Goal: Information Seeking & Learning: Learn about a topic

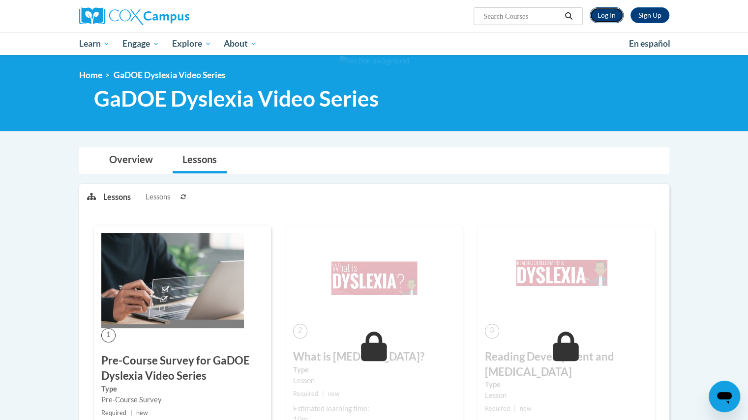
click at [609, 12] on link "Log In" at bounding box center [606, 15] width 34 height 16
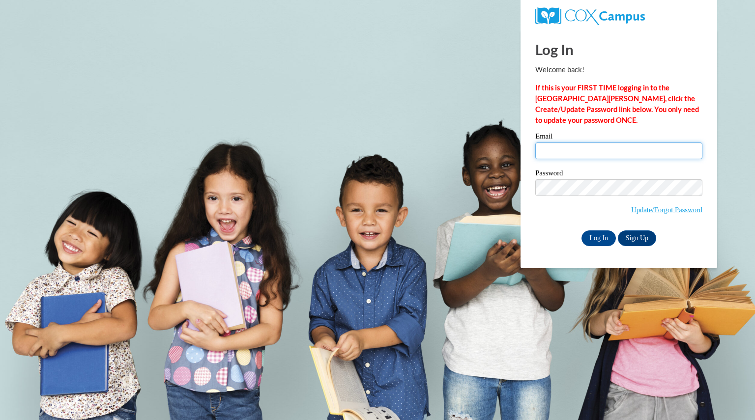
click at [599, 150] on input "Email" at bounding box center [618, 151] width 167 height 17
type input "eagansusan@aasd.k12.wi.us"
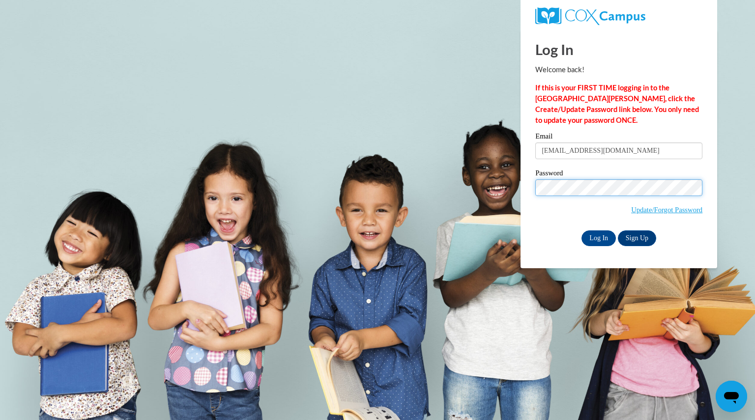
click at [582, 231] on input "Log In" at bounding box center [599, 239] width 34 height 16
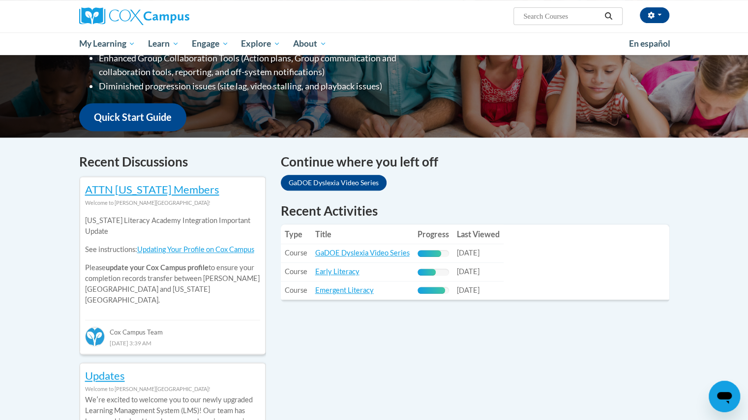
scroll to position [208, 0]
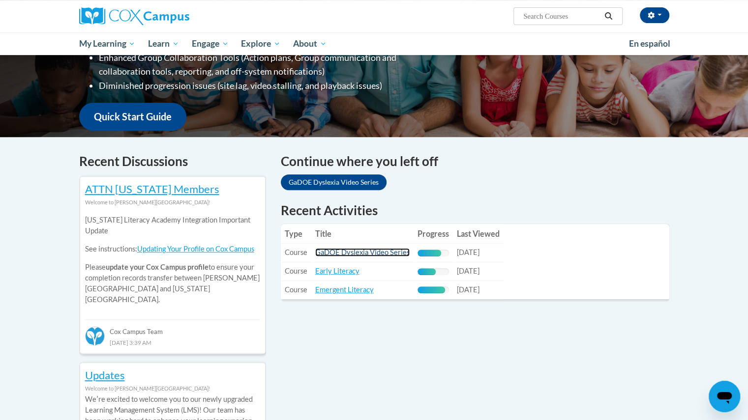
click at [362, 252] on link "GaDOE Dyslexia Video Series" at bounding box center [362, 252] width 94 height 8
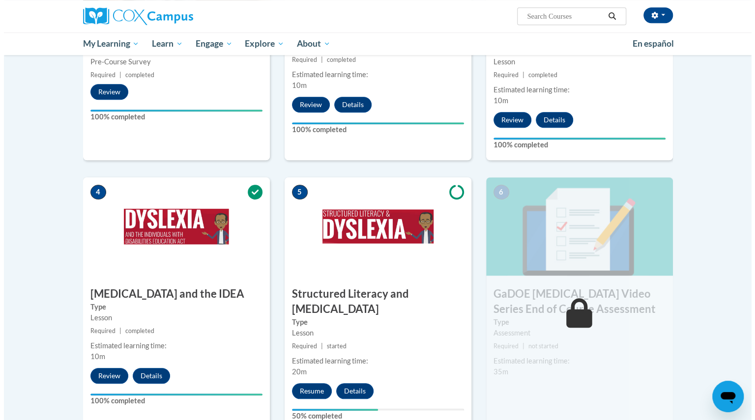
scroll to position [366, 0]
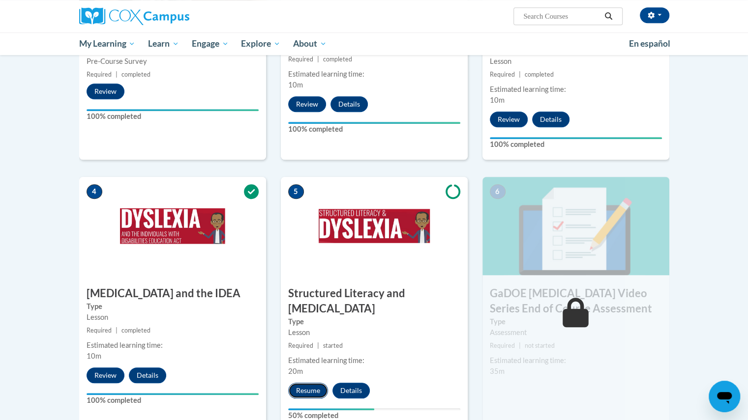
click at [312, 383] on button "Resume" at bounding box center [308, 391] width 40 height 16
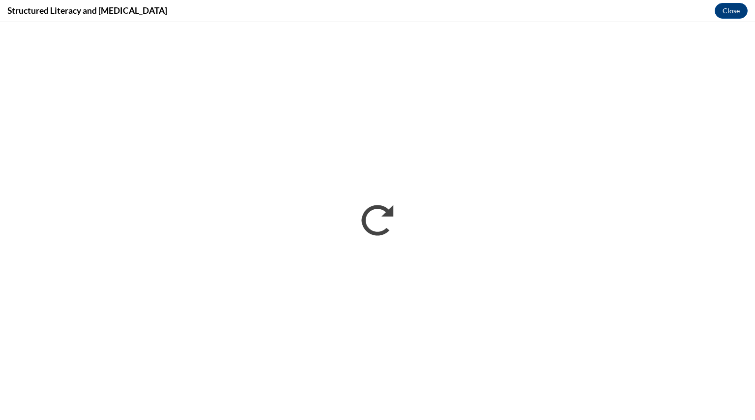
scroll to position [0, 0]
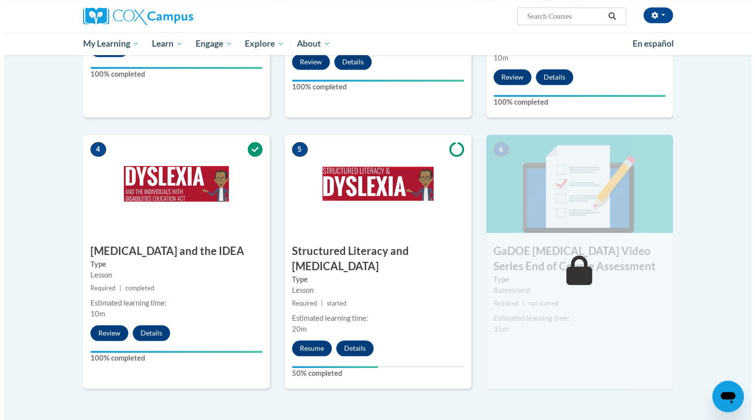
scroll to position [409, 0]
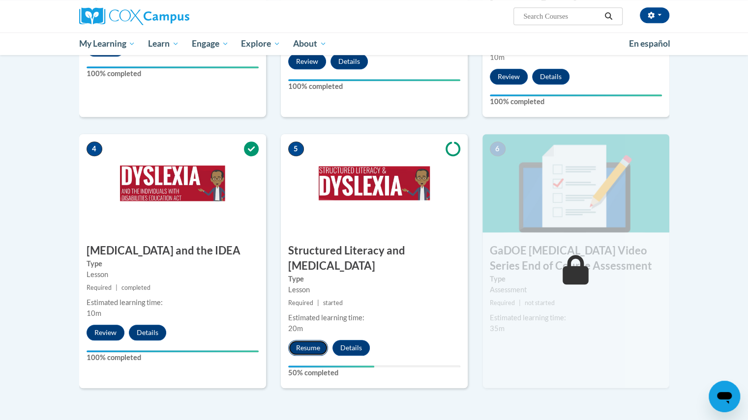
click at [309, 340] on button "Resume" at bounding box center [308, 348] width 40 height 16
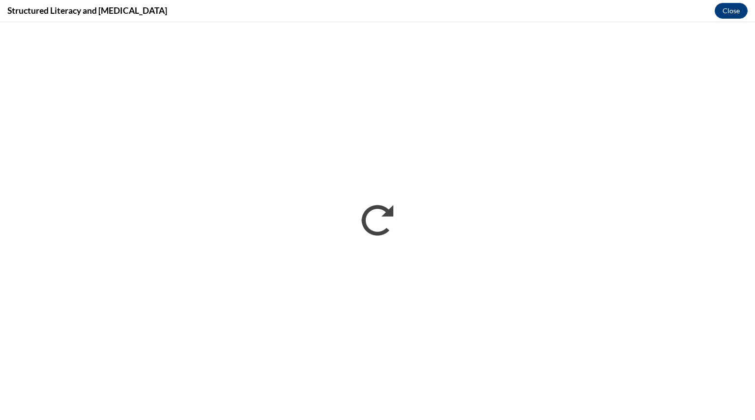
scroll to position [0, 0]
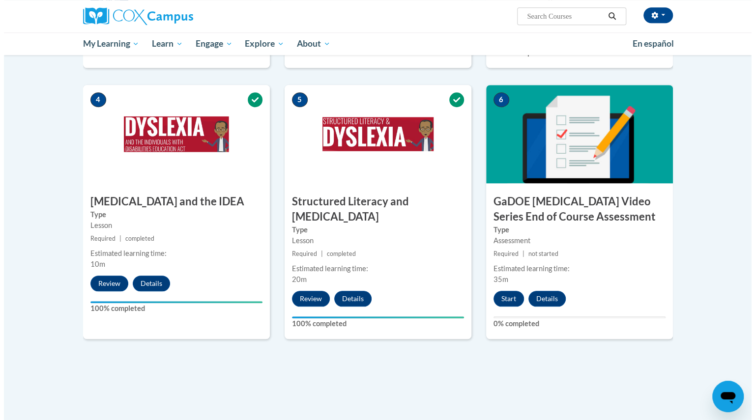
scroll to position [457, 0]
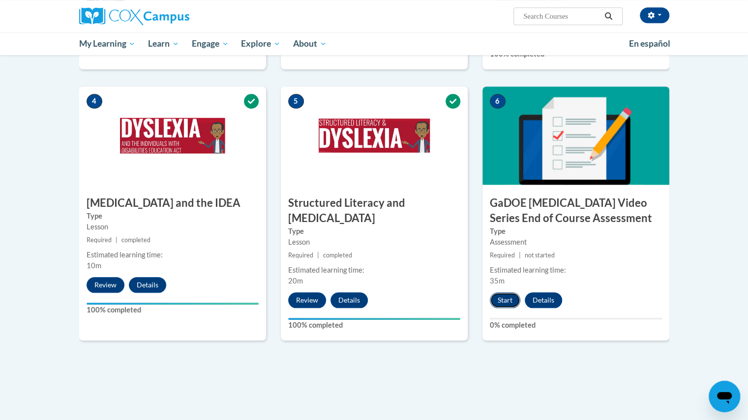
click at [505, 293] on button "Start" at bounding box center [505, 301] width 30 height 16
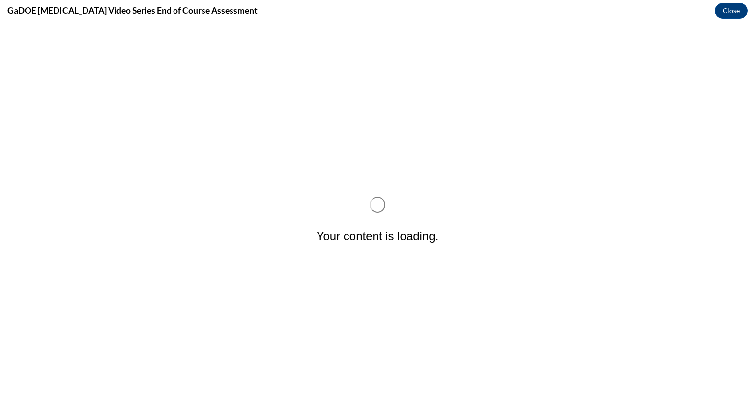
scroll to position [0, 0]
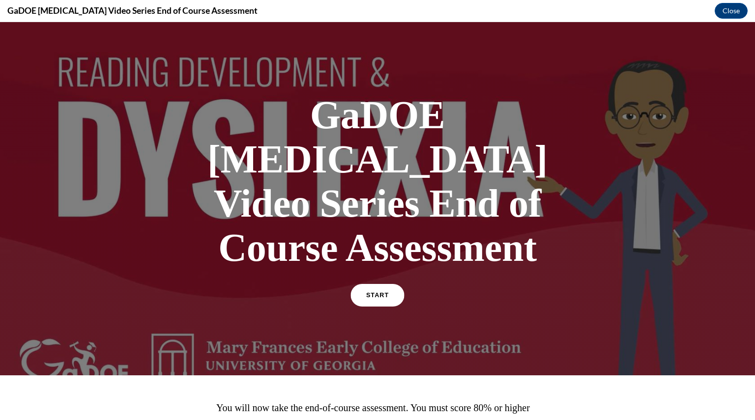
click at [384, 284] on link "START" at bounding box center [378, 295] width 54 height 23
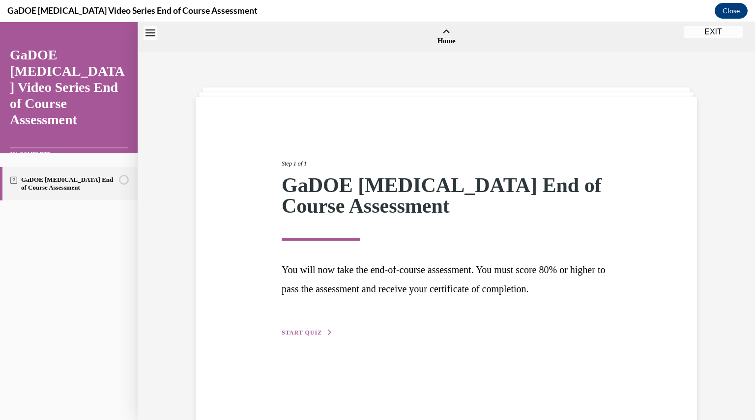
scroll to position [30, 0]
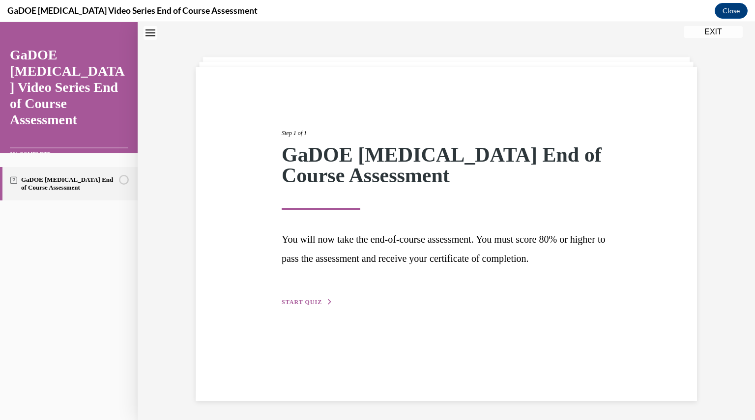
click at [319, 301] on button "START QUIZ" at bounding box center [307, 302] width 51 height 9
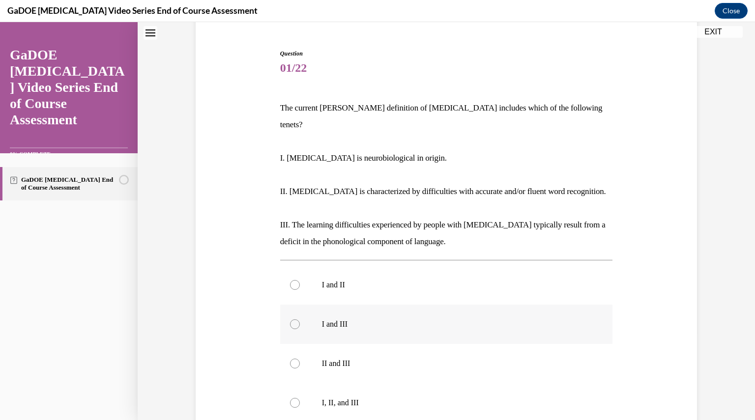
scroll to position [90, 0]
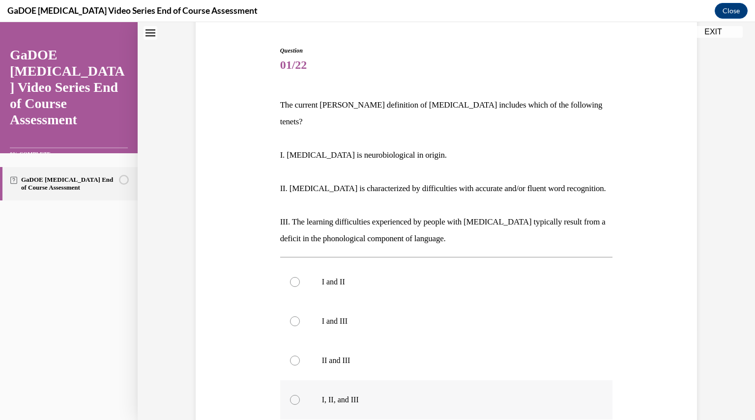
click at [292, 395] on div at bounding box center [295, 400] width 10 height 10
click at [292, 395] on input "I, II, and III" at bounding box center [295, 400] width 10 height 10
radio input "true"
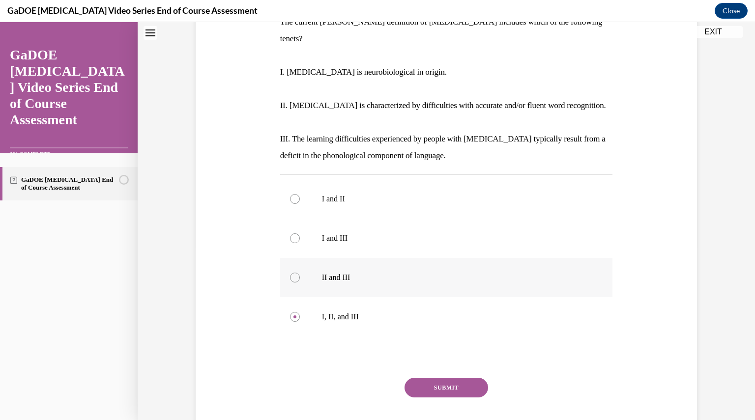
scroll to position [177, 0]
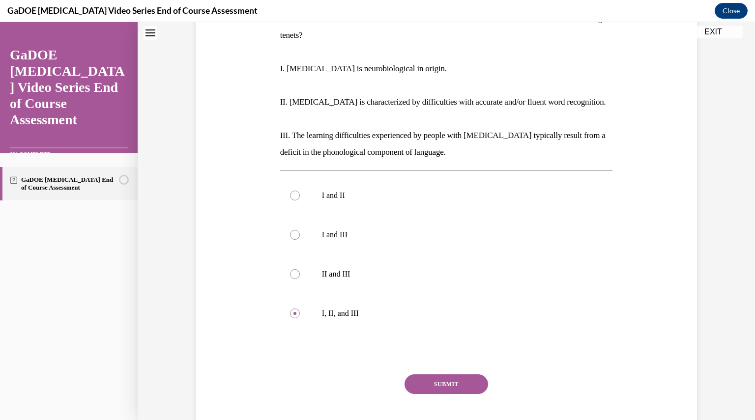
click at [438, 375] on button "SUBMIT" at bounding box center [447, 385] width 84 height 20
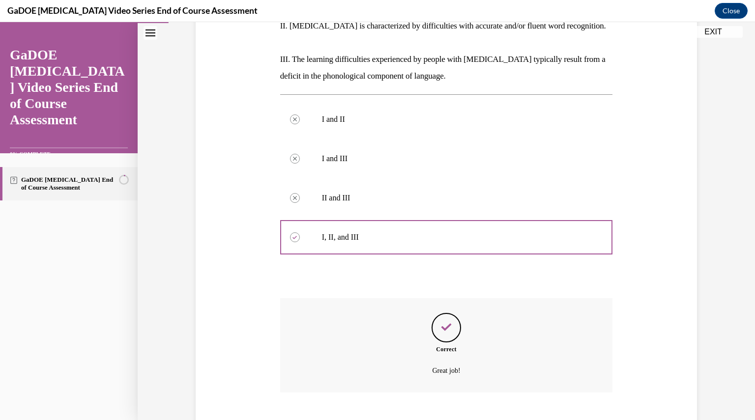
scroll to position [294, 0]
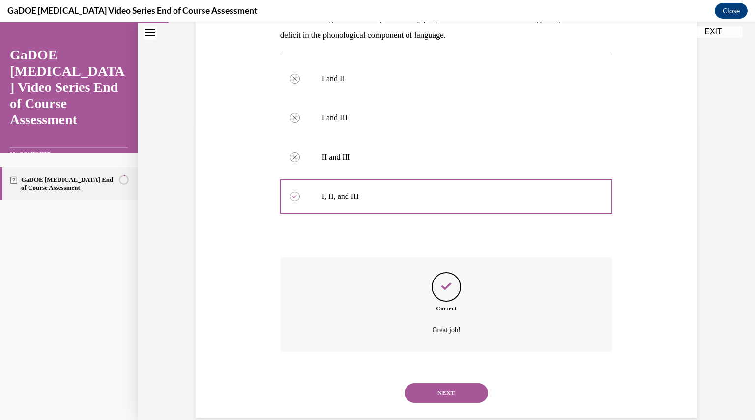
click at [437, 383] on button "NEXT" at bounding box center [447, 393] width 84 height 20
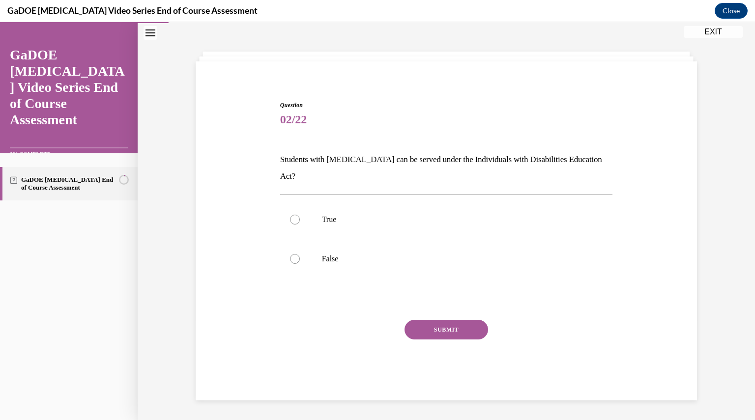
scroll to position [31, 0]
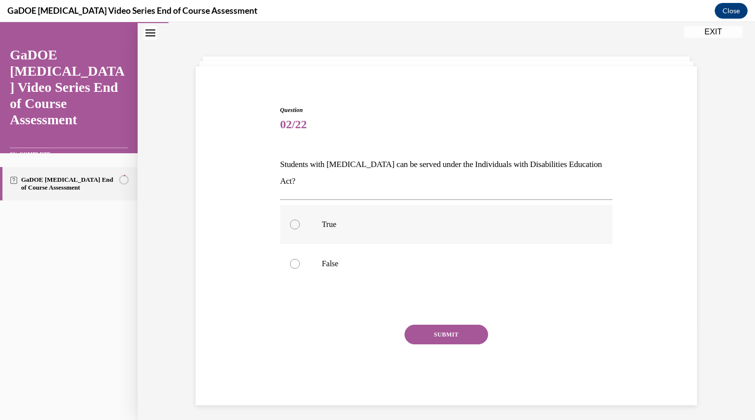
click at [290, 220] on div at bounding box center [295, 225] width 10 height 10
click at [290, 220] on input "True" at bounding box center [295, 225] width 10 height 10
radio input "true"
click at [444, 325] on button "SUBMIT" at bounding box center [447, 335] width 84 height 20
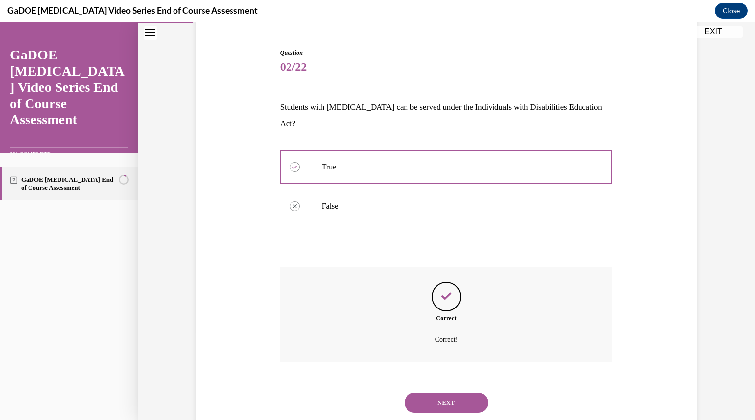
scroll to position [98, 0]
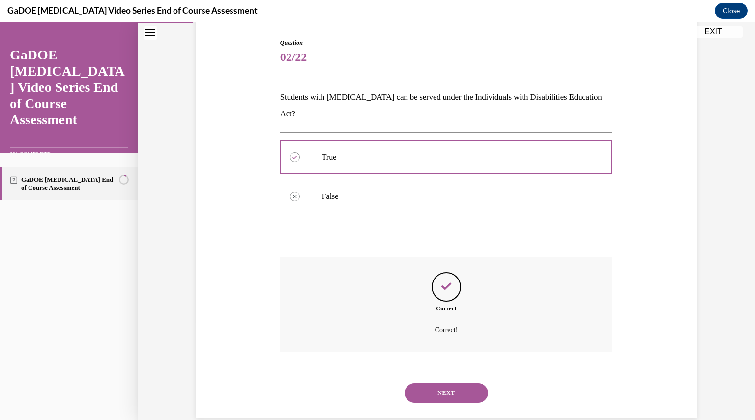
click at [446, 383] on button "NEXT" at bounding box center [447, 393] width 84 height 20
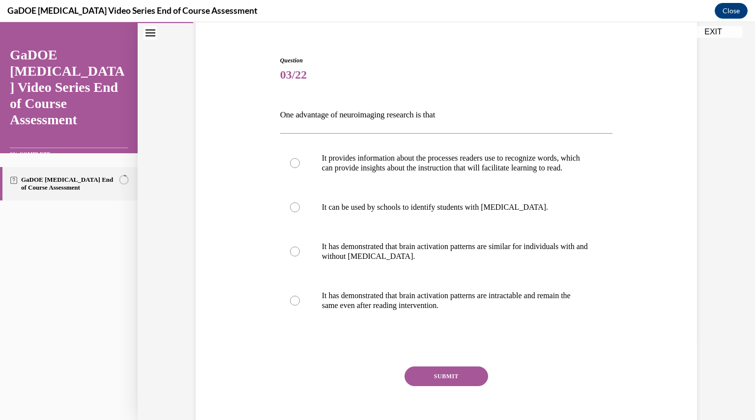
scroll to position [82, 0]
click at [525, 382] on div "SUBMIT" at bounding box center [446, 390] width 333 height 49
click at [290, 165] on div at bounding box center [295, 162] width 10 height 10
click at [290, 165] on input "It provides information about the processes readers use to recognize words, whi…" at bounding box center [295, 162] width 10 height 10
radio input "true"
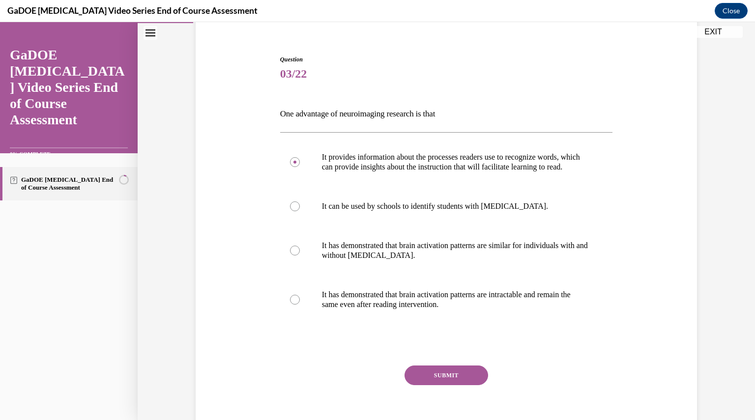
click at [444, 381] on button "SUBMIT" at bounding box center [447, 376] width 84 height 20
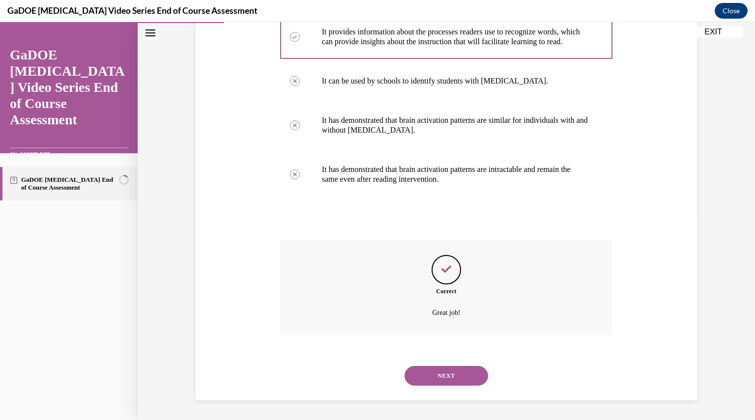
scroll to position [216, 0]
click at [444, 373] on button "NEXT" at bounding box center [447, 376] width 84 height 20
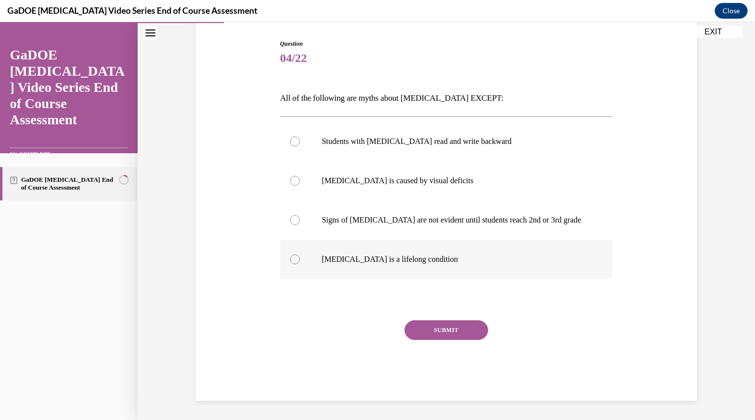
click at [291, 260] on div at bounding box center [295, 260] width 10 height 10
click at [291, 260] on input "[MEDICAL_DATA] is a lifelong condition" at bounding box center [295, 260] width 10 height 10
radio input "true"
click at [450, 327] on button "SUBMIT" at bounding box center [447, 331] width 84 height 20
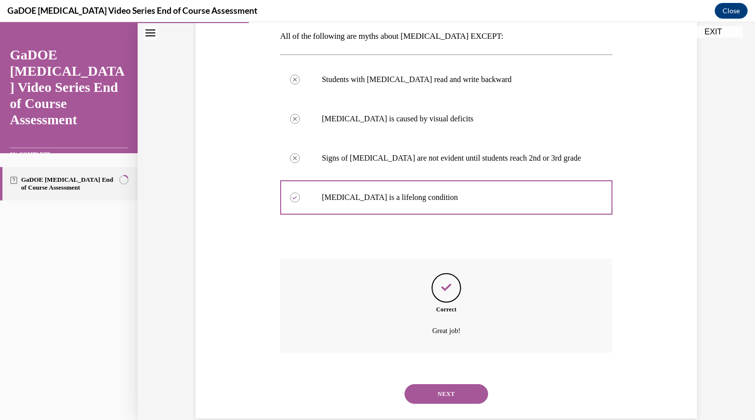
scroll to position [177, 0]
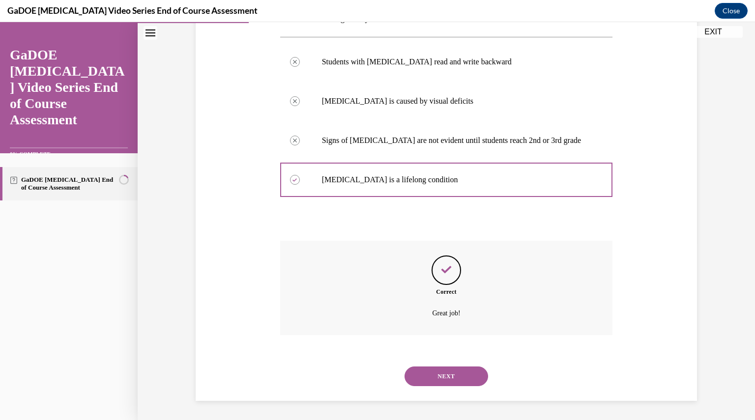
click at [446, 374] on button "NEXT" at bounding box center [447, 377] width 84 height 20
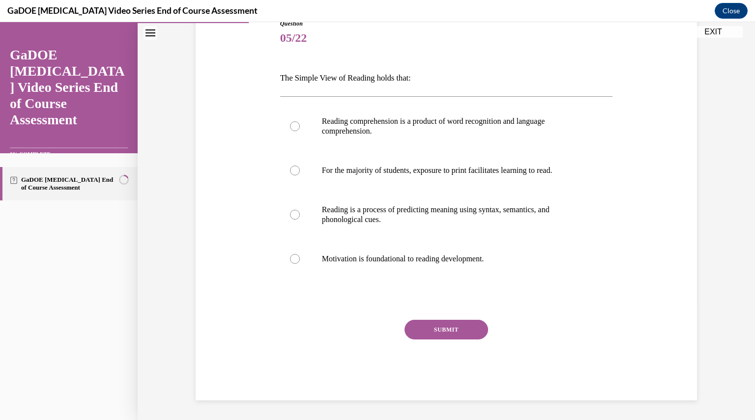
scroll to position [109, 0]
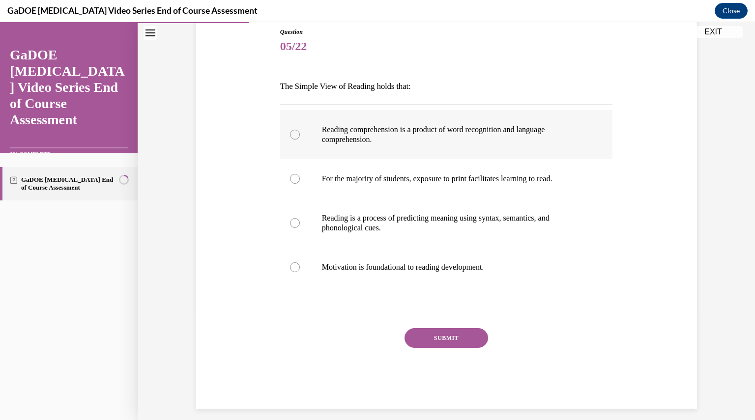
click at [293, 132] on div at bounding box center [295, 135] width 10 height 10
click at [293, 132] on input "Reading comprehension is a product of word recognition and language comprehensi…" at bounding box center [295, 135] width 10 height 10
radio input "true"
click at [451, 334] on button "SUBMIT" at bounding box center [447, 338] width 84 height 20
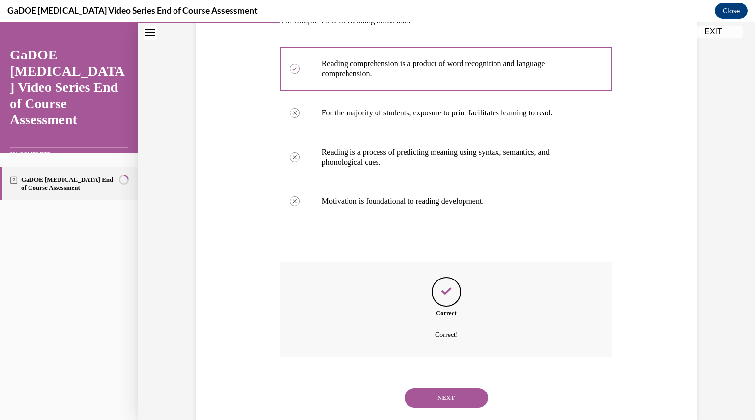
scroll to position [197, 0]
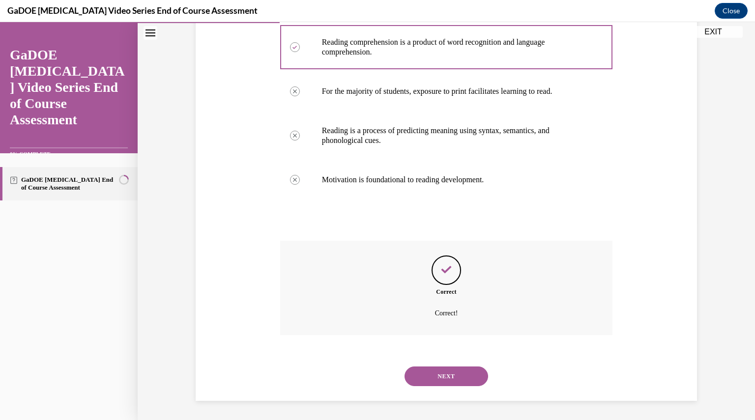
click at [451, 375] on button "NEXT" at bounding box center [447, 377] width 84 height 20
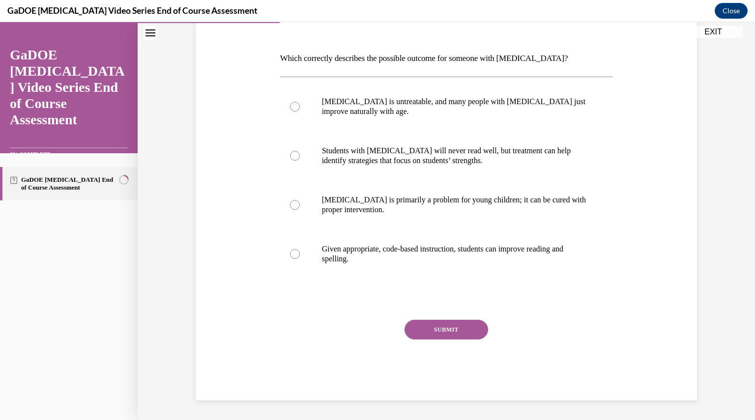
scroll to position [110, 0]
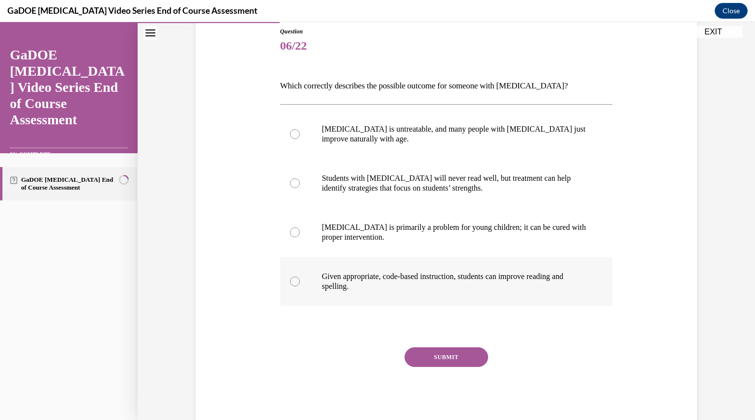
click at [290, 281] on div at bounding box center [295, 282] width 10 height 10
click at [290, 281] on input "Given appropriate, code-based instruction, students can improve reading and spe…" at bounding box center [295, 282] width 10 height 10
radio input "true"
click at [454, 355] on button "SUBMIT" at bounding box center [447, 358] width 84 height 20
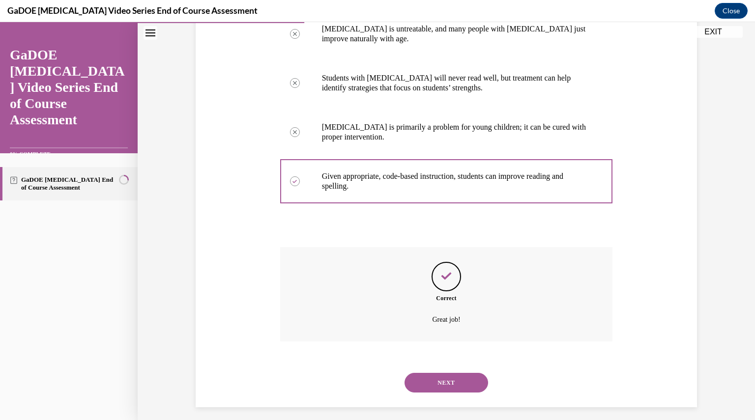
scroll to position [216, 0]
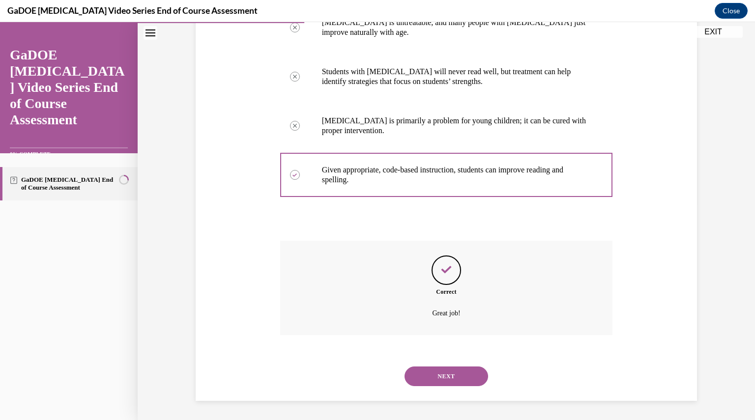
click at [448, 372] on button "NEXT" at bounding box center [447, 377] width 84 height 20
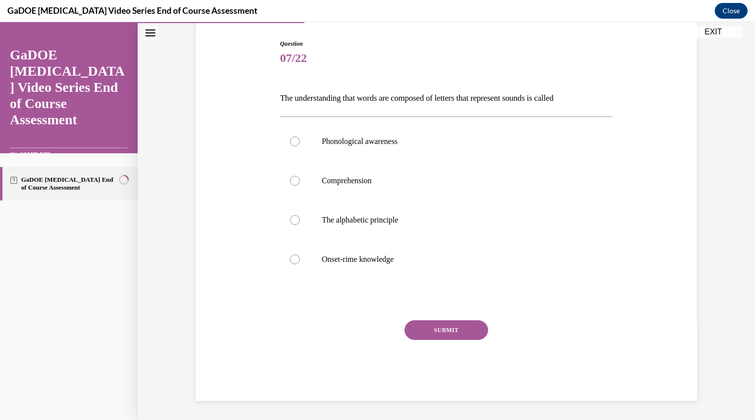
click at [365, 357] on div "SUBMIT" at bounding box center [446, 345] width 333 height 49
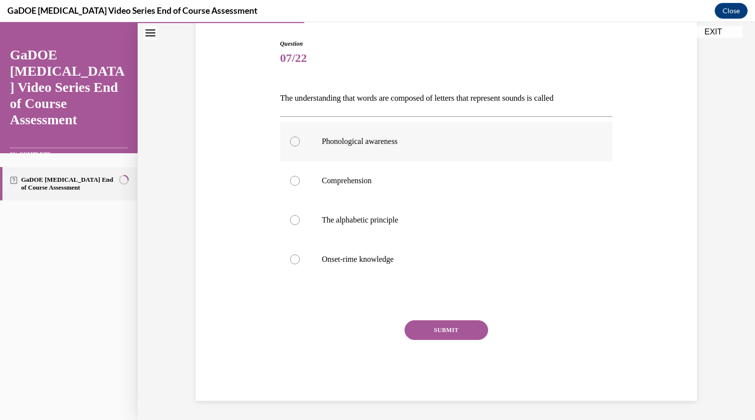
click at [290, 141] on div at bounding box center [295, 142] width 10 height 10
click at [290, 141] on input "Phonological awareness" at bounding box center [295, 142] width 10 height 10
radio input "true"
click at [448, 323] on button "SUBMIT" at bounding box center [447, 331] width 84 height 20
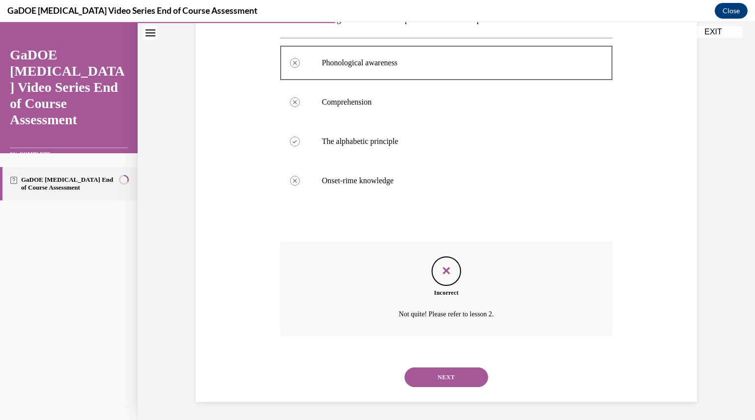
scroll to position [177, 0]
click at [447, 371] on button "NEXT" at bounding box center [447, 377] width 84 height 20
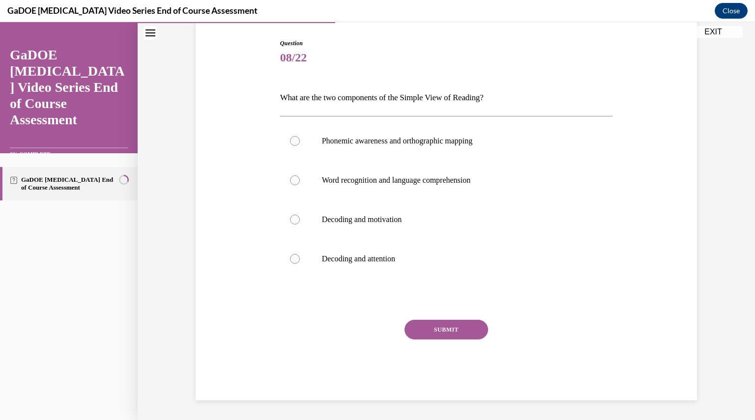
scroll to position [97, 0]
click at [290, 138] on div at bounding box center [295, 142] width 10 height 10
click at [290, 138] on input "Phonemic awareness and orthographic mapping" at bounding box center [295, 142] width 10 height 10
radio input "true"
click at [292, 177] on div at bounding box center [295, 181] width 10 height 10
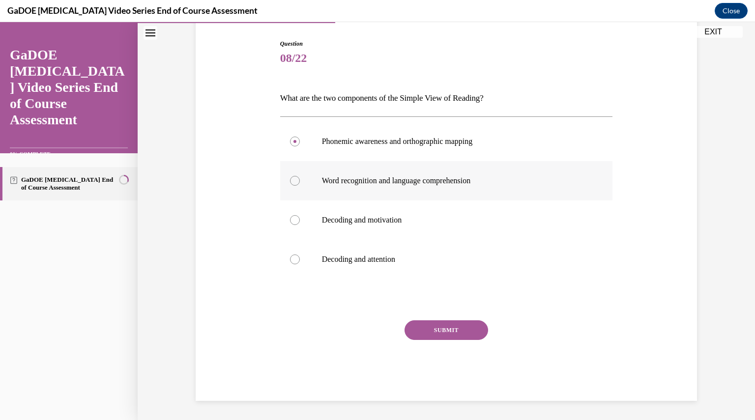
click at [292, 177] on input "Word recognition and language comprehension" at bounding box center [295, 181] width 10 height 10
radio input "true"
click at [431, 327] on button "SUBMIT" at bounding box center [447, 331] width 84 height 20
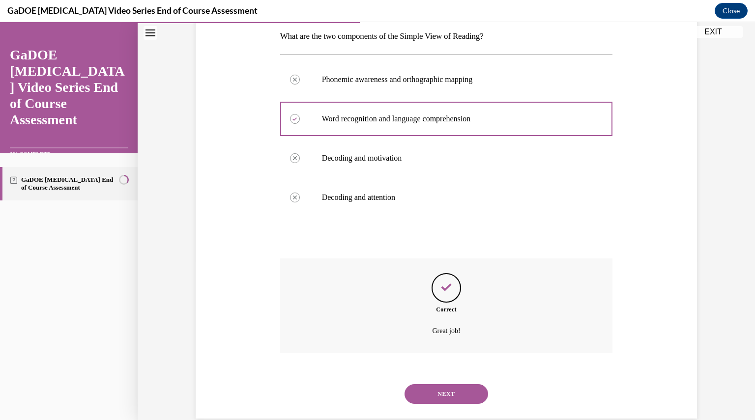
scroll to position [177, 0]
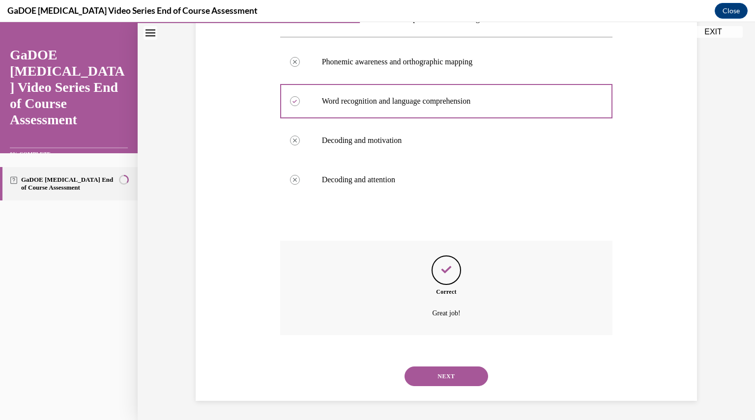
click at [443, 370] on button "NEXT" at bounding box center [447, 377] width 84 height 20
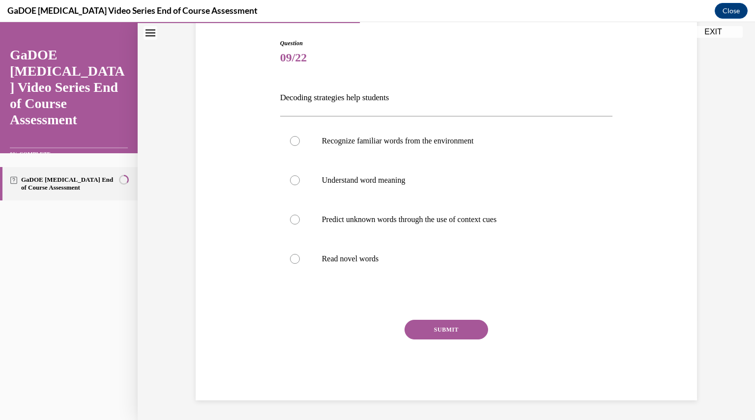
scroll to position [97, 0]
click at [290, 176] on div at bounding box center [295, 181] width 10 height 10
click at [290, 176] on input "Understand word meaning" at bounding box center [295, 181] width 10 height 10
radio input "true"
click at [450, 326] on button "SUBMIT" at bounding box center [447, 331] width 84 height 20
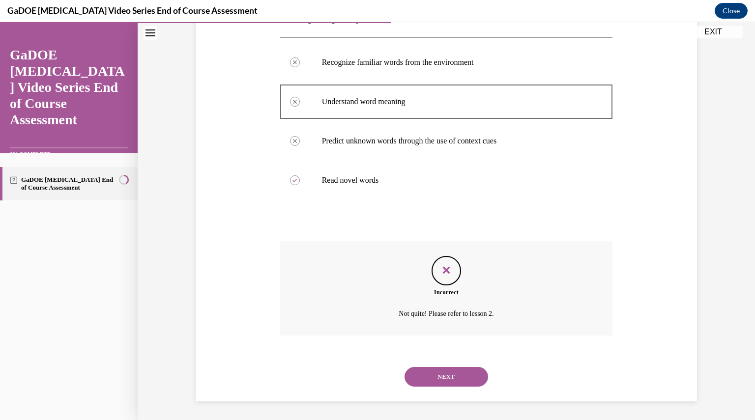
scroll to position [177, 0]
click at [448, 375] on button "NEXT" at bounding box center [447, 377] width 84 height 20
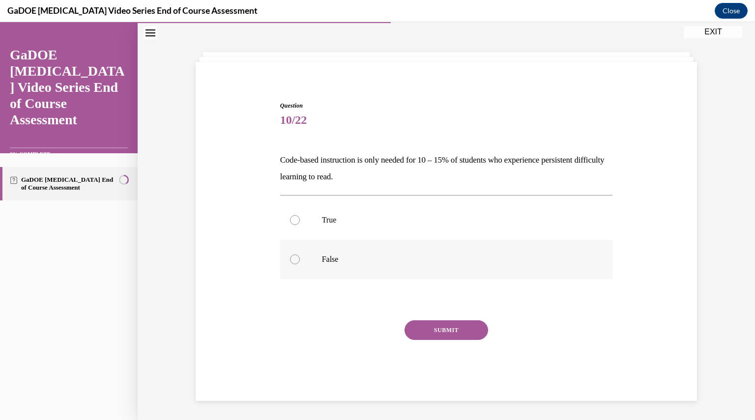
click at [292, 258] on div at bounding box center [295, 260] width 10 height 10
click at [292, 258] on input "False" at bounding box center [295, 260] width 10 height 10
radio input "true"
click at [443, 324] on button "SUBMIT" at bounding box center [447, 331] width 84 height 20
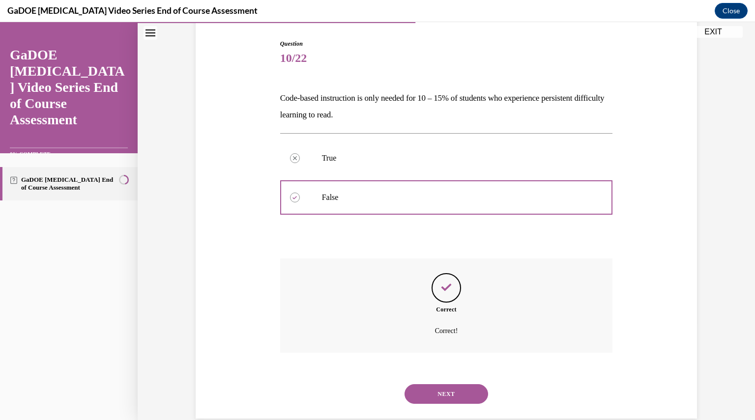
scroll to position [115, 0]
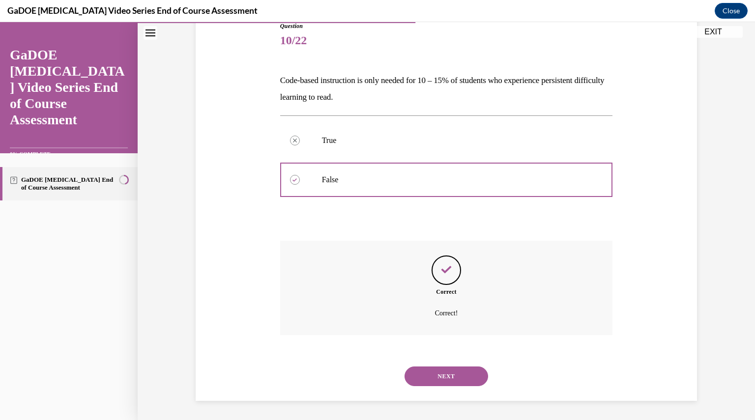
click at [445, 372] on button "NEXT" at bounding box center [447, 377] width 84 height 20
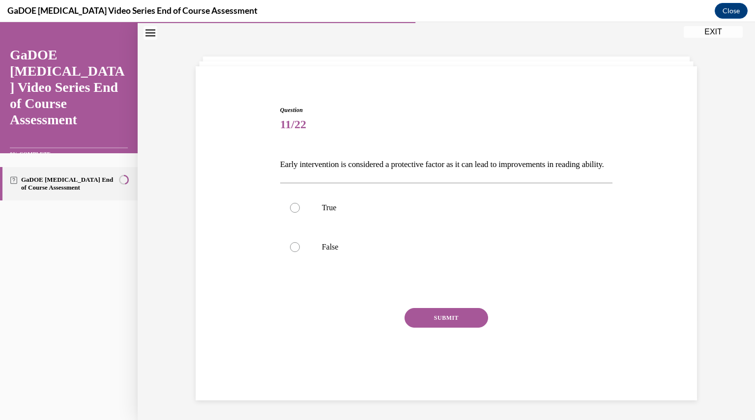
scroll to position [35, 0]
click at [290, 213] on div at bounding box center [295, 208] width 10 height 10
click at [290, 213] on input "True" at bounding box center [295, 208] width 10 height 10
radio input "true"
click at [451, 325] on button "SUBMIT" at bounding box center [447, 318] width 84 height 20
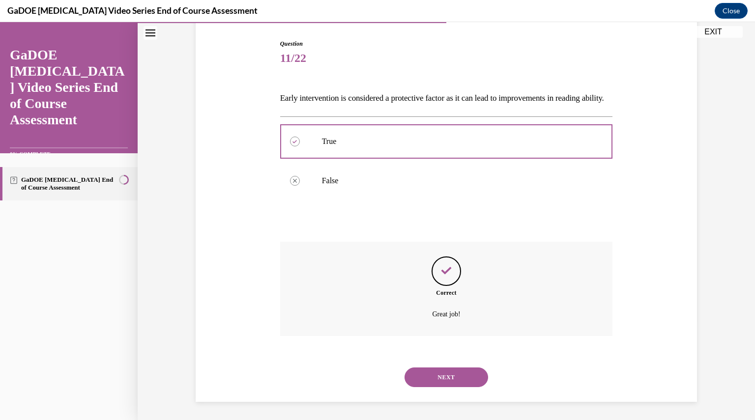
scroll to position [115, 0]
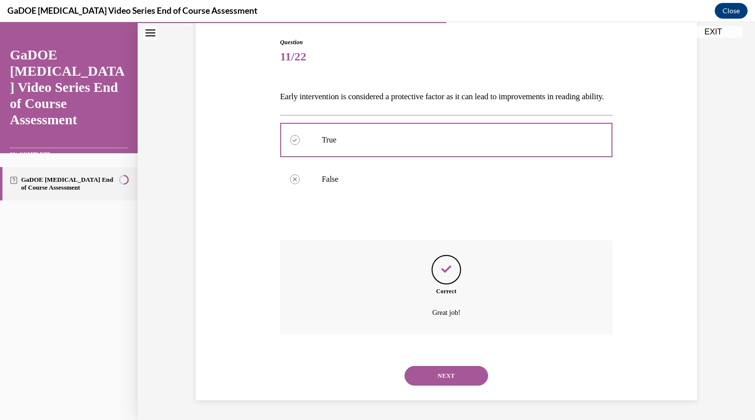
click at [453, 375] on button "NEXT" at bounding box center [447, 376] width 84 height 20
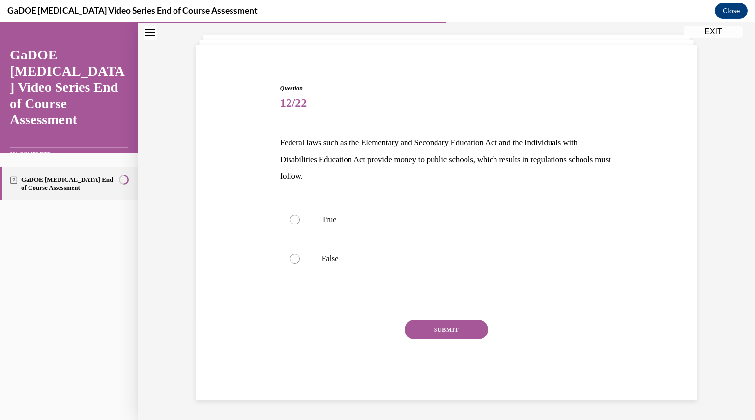
scroll to position [52, 0]
click at [291, 218] on div at bounding box center [295, 220] width 10 height 10
click at [291, 218] on input "True" at bounding box center [295, 220] width 10 height 10
radio input "true"
click at [426, 326] on button "SUBMIT" at bounding box center [447, 331] width 84 height 20
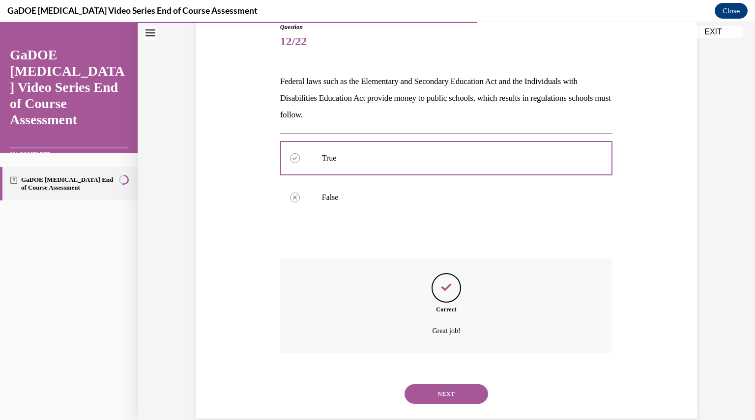
scroll to position [132, 0]
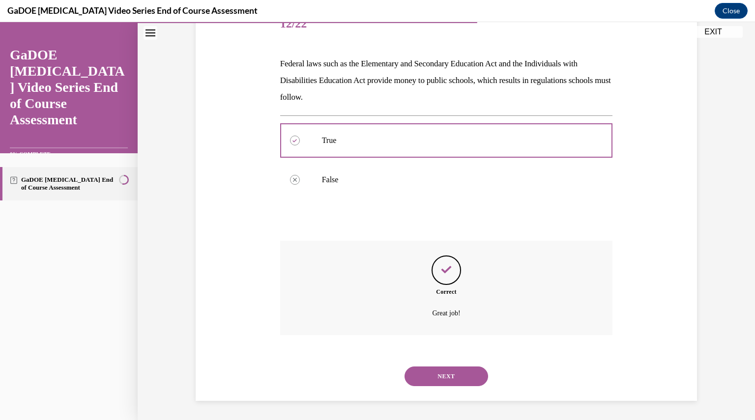
click at [438, 372] on button "NEXT" at bounding box center [447, 377] width 84 height 20
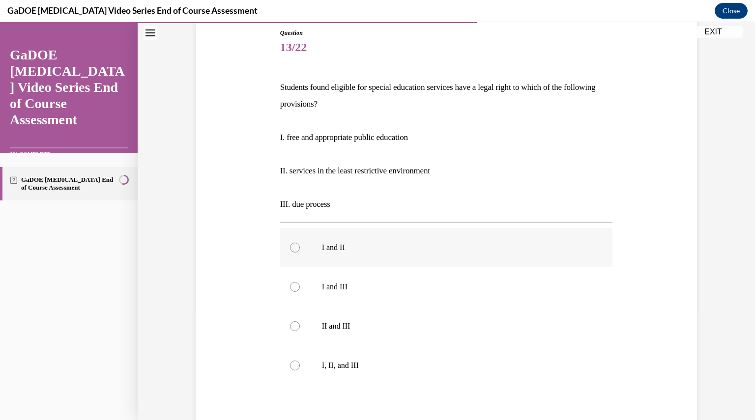
scroll to position [108, 0]
click at [290, 363] on div at bounding box center [295, 366] width 10 height 10
click at [290, 363] on input "I, II, and III" at bounding box center [295, 366] width 10 height 10
radio input "true"
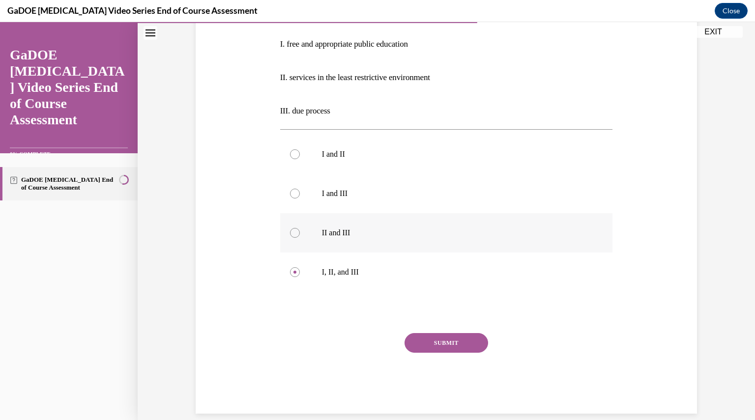
scroll to position [202, 0]
click at [442, 341] on button "SUBMIT" at bounding box center [447, 343] width 84 height 20
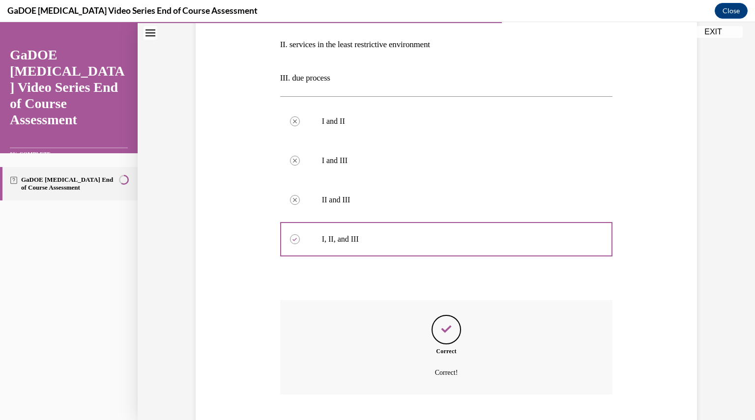
scroll to position [294, 0]
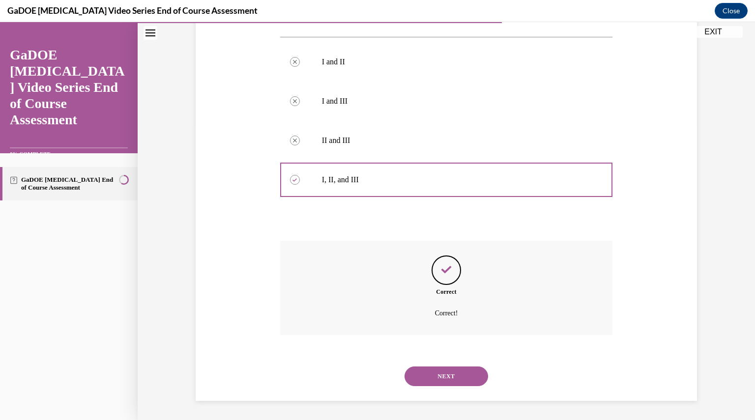
click at [442, 371] on button "NEXT" at bounding box center [447, 377] width 84 height 20
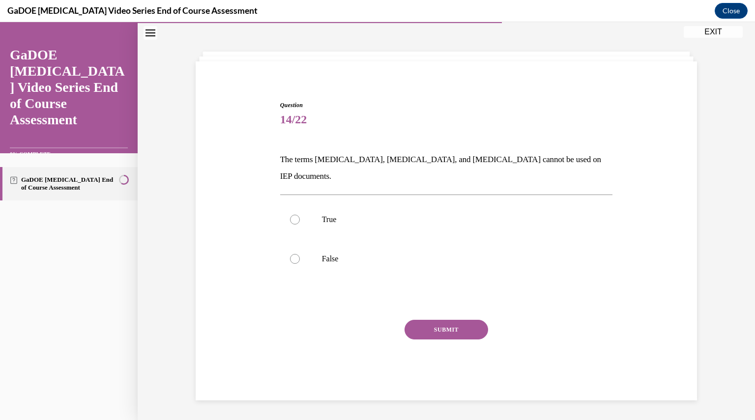
scroll to position [31, 0]
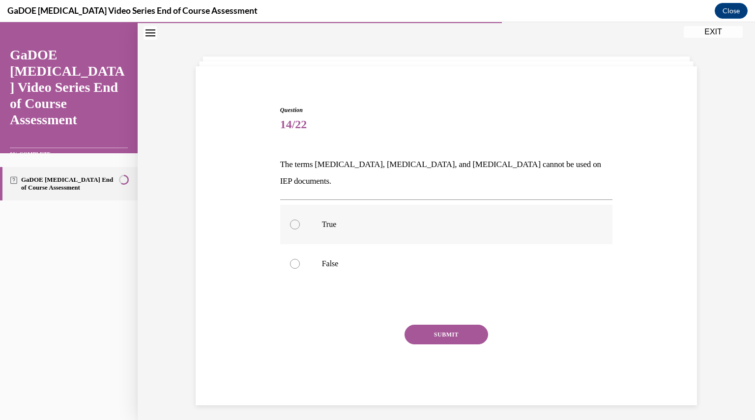
click at [293, 220] on div at bounding box center [295, 225] width 10 height 10
click at [293, 220] on input "True" at bounding box center [295, 225] width 10 height 10
radio input "true"
click at [449, 325] on button "SUBMIT" at bounding box center [447, 335] width 84 height 20
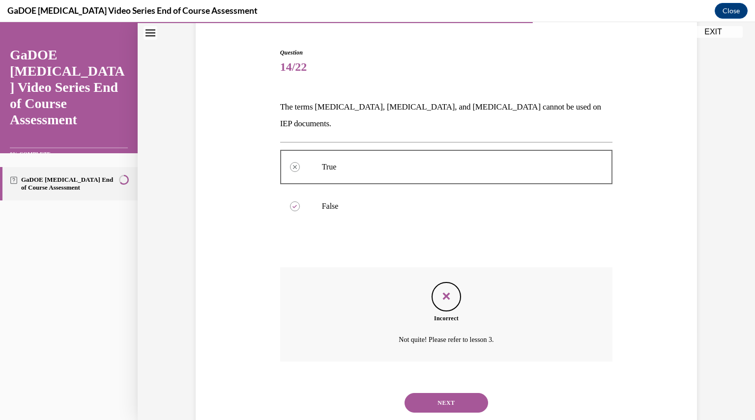
scroll to position [98, 0]
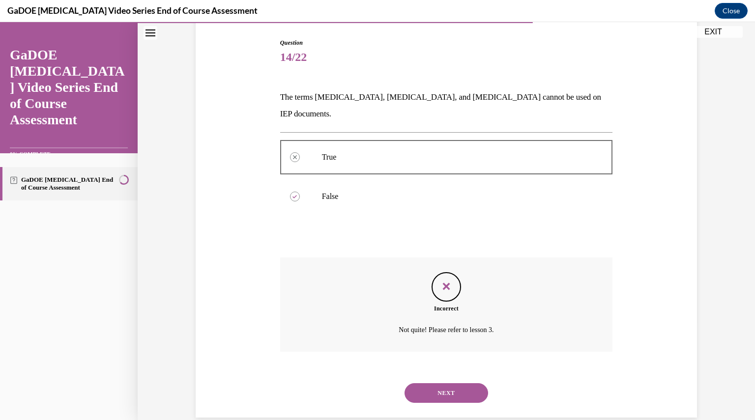
click at [449, 383] on button "NEXT" at bounding box center [447, 393] width 84 height 20
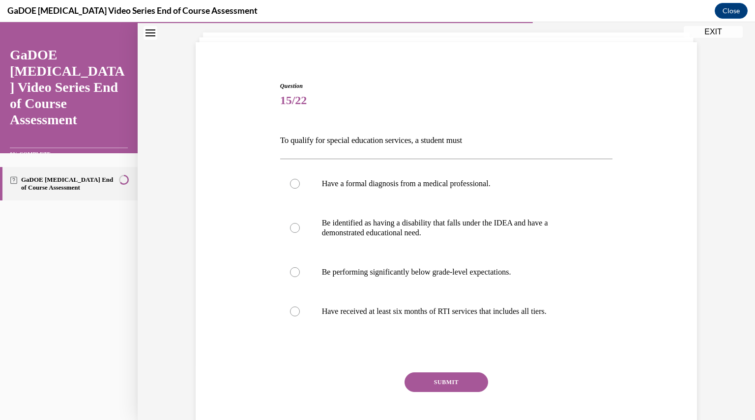
scroll to position [51, 0]
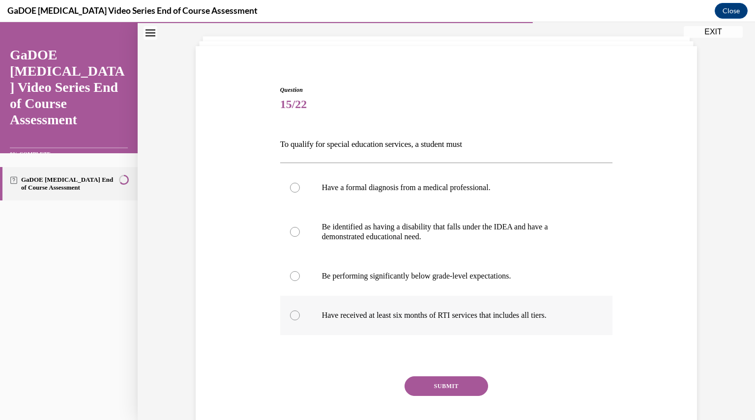
click at [293, 314] on div at bounding box center [295, 316] width 10 height 10
click at [293, 314] on input "Have received at least six months of RTI services that includes all tiers." at bounding box center [295, 316] width 10 height 10
radio input "true"
click at [442, 382] on button "SUBMIT" at bounding box center [447, 387] width 84 height 20
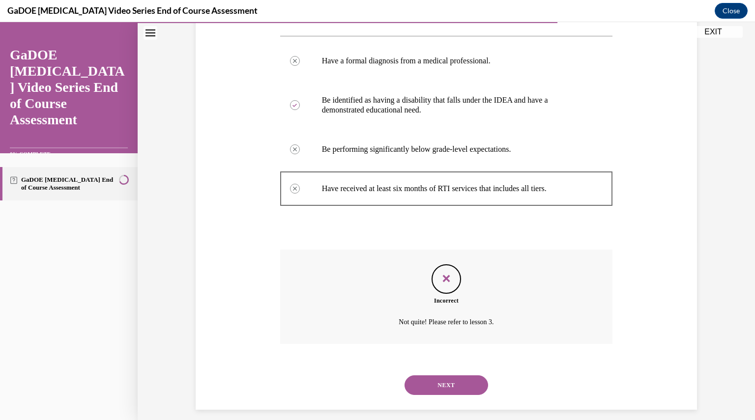
scroll to position [187, 0]
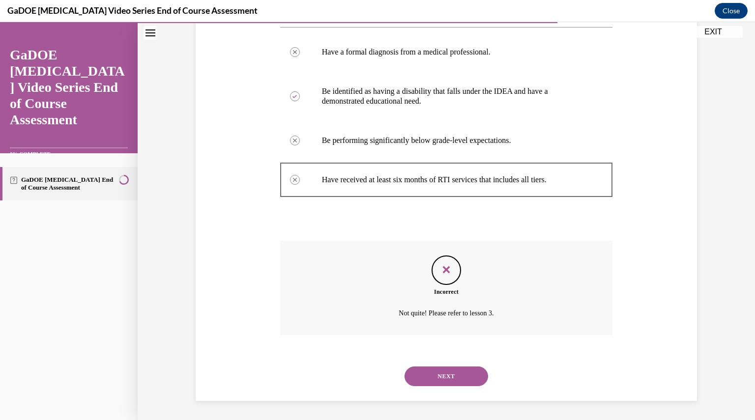
click at [442, 380] on button "NEXT" at bounding box center [447, 377] width 84 height 20
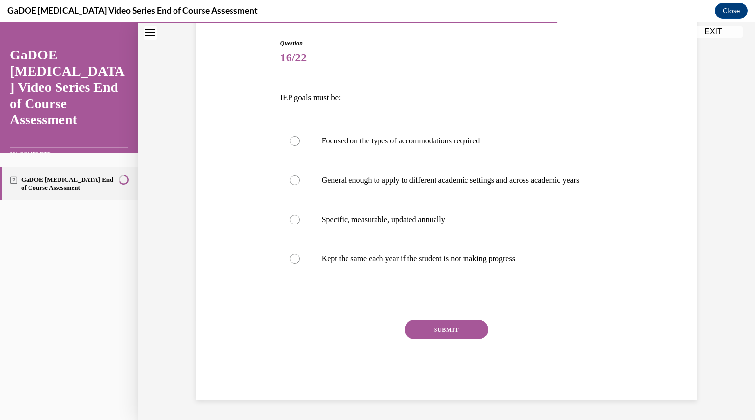
scroll to position [107, 0]
click at [290, 218] on div at bounding box center [295, 220] width 10 height 10
click at [290, 218] on input "Specific, measurable, updated annually" at bounding box center [295, 220] width 10 height 10
radio input "true"
click at [426, 325] on button "SUBMIT" at bounding box center [447, 330] width 84 height 20
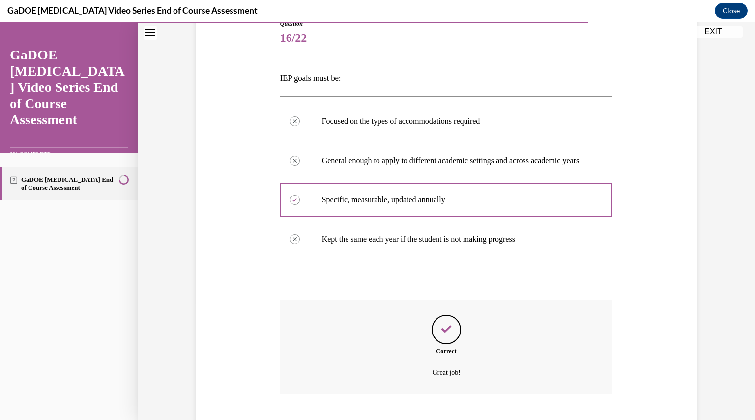
scroll to position [187, 0]
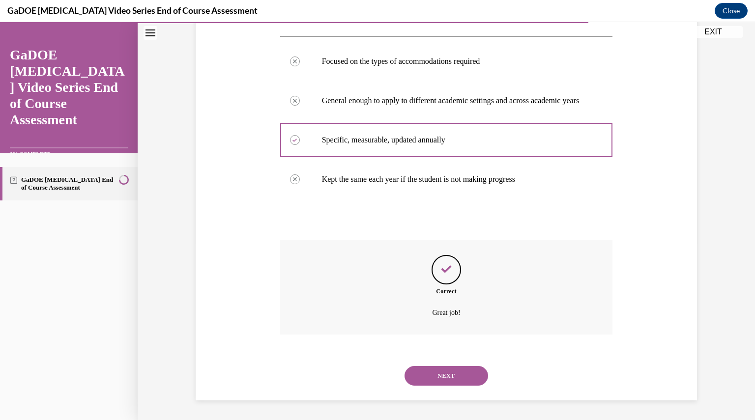
click at [440, 374] on button "NEXT" at bounding box center [447, 376] width 84 height 20
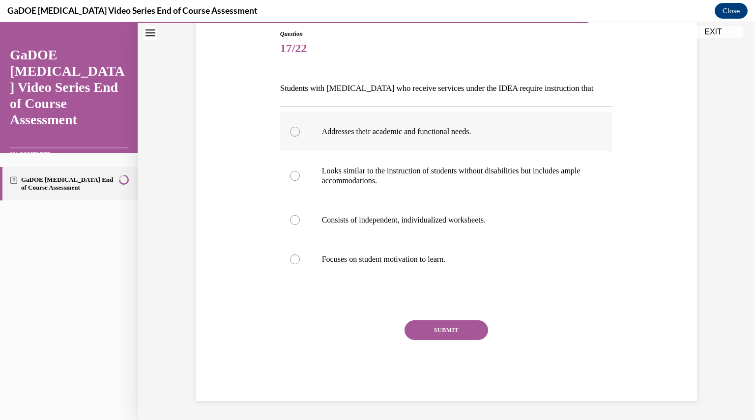
click at [284, 134] on label "Addresses their academic and functional needs." at bounding box center [446, 131] width 333 height 39
click at [290, 134] on input "Addresses their academic and functional needs." at bounding box center [295, 132] width 10 height 10
radio input "true"
click at [447, 330] on button "SUBMIT" at bounding box center [447, 331] width 84 height 20
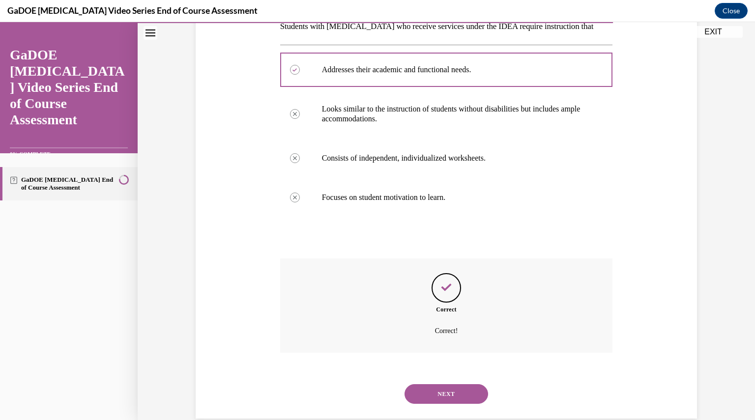
scroll to position [187, 0]
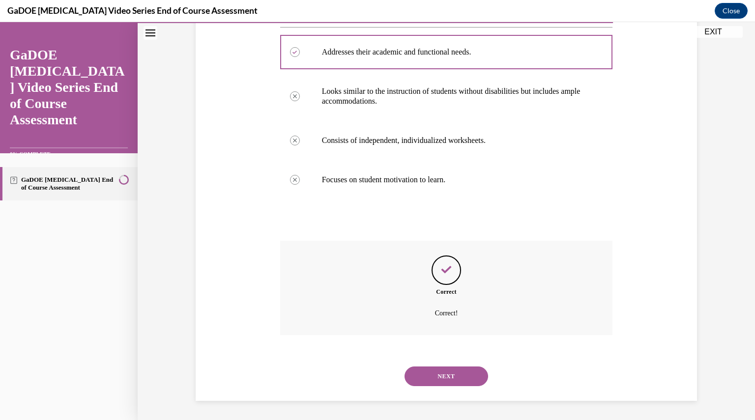
click at [443, 375] on button "NEXT" at bounding box center [447, 377] width 84 height 20
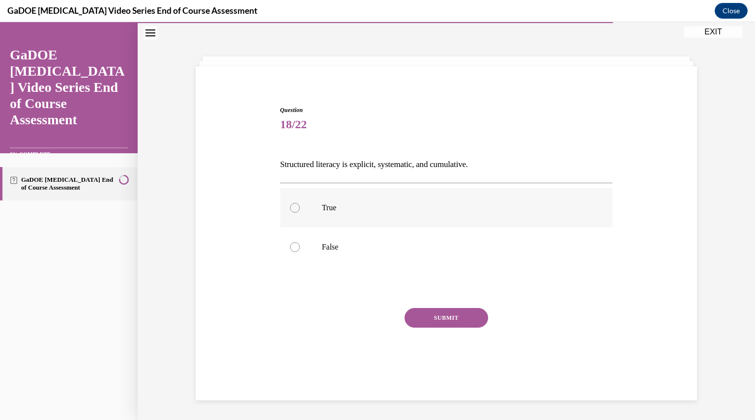
click at [285, 205] on label "True" at bounding box center [446, 207] width 333 height 39
click at [290, 205] on input "True" at bounding box center [295, 208] width 10 height 10
radio input "true"
click at [454, 314] on button "SUBMIT" at bounding box center [447, 318] width 84 height 20
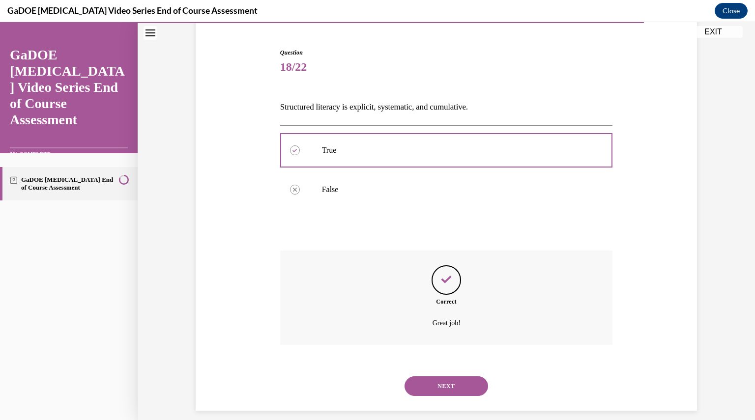
scroll to position [98, 0]
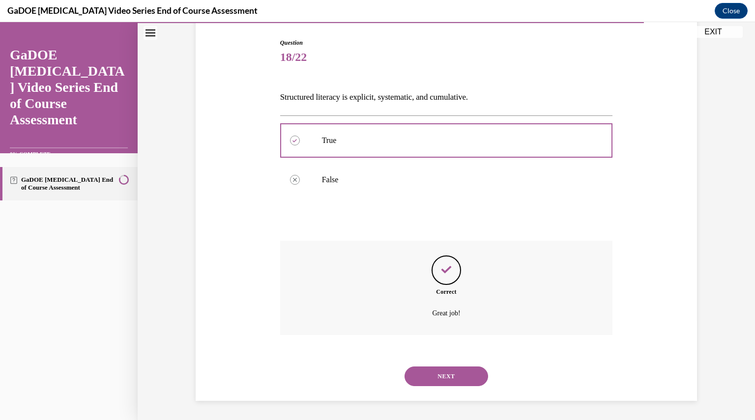
click at [459, 376] on button "NEXT" at bounding box center [447, 377] width 84 height 20
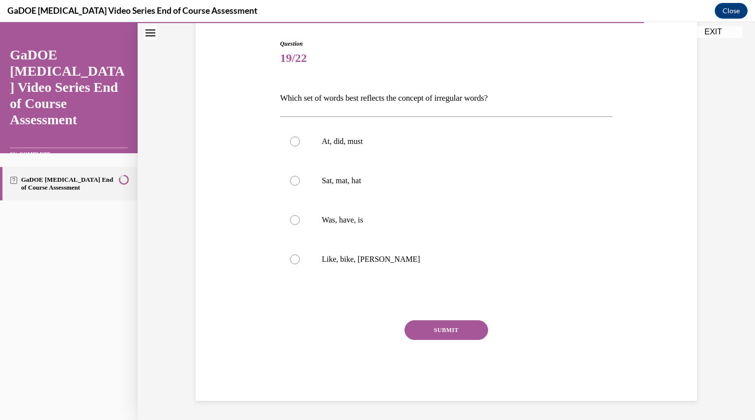
scroll to position [50, 0]
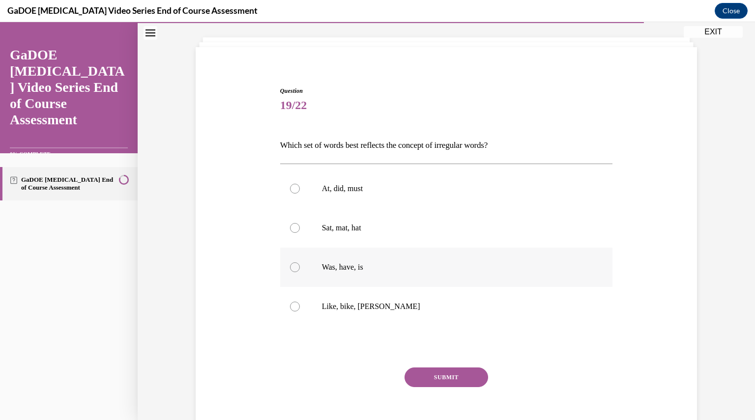
click at [291, 265] on div at bounding box center [295, 268] width 10 height 10
click at [291, 265] on input "Was, have, is" at bounding box center [295, 268] width 10 height 10
radio input "true"
click at [452, 375] on button "SUBMIT" at bounding box center [447, 378] width 84 height 20
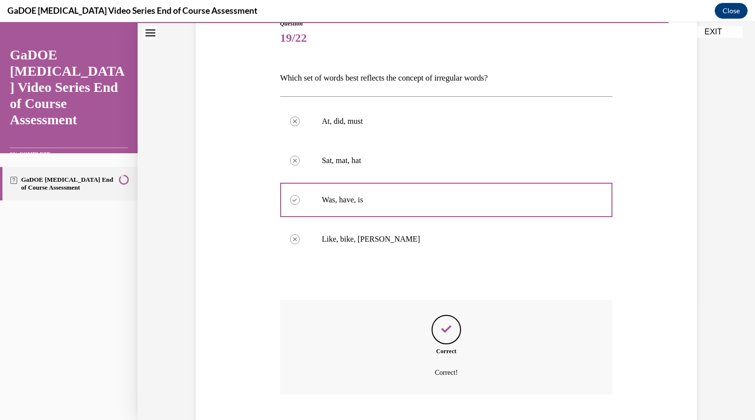
scroll to position [177, 0]
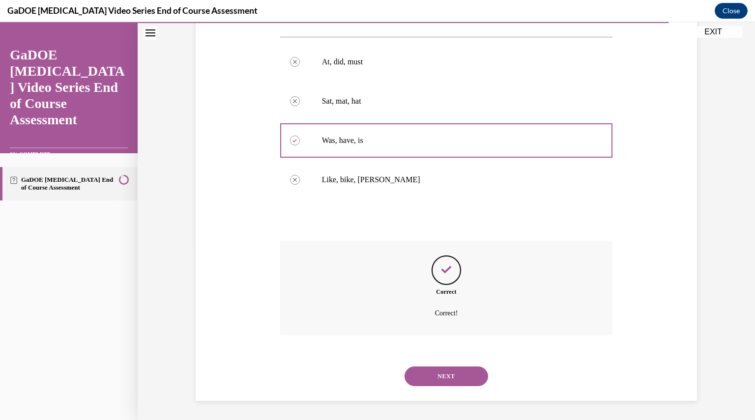
click at [452, 379] on button "NEXT" at bounding box center [447, 377] width 84 height 20
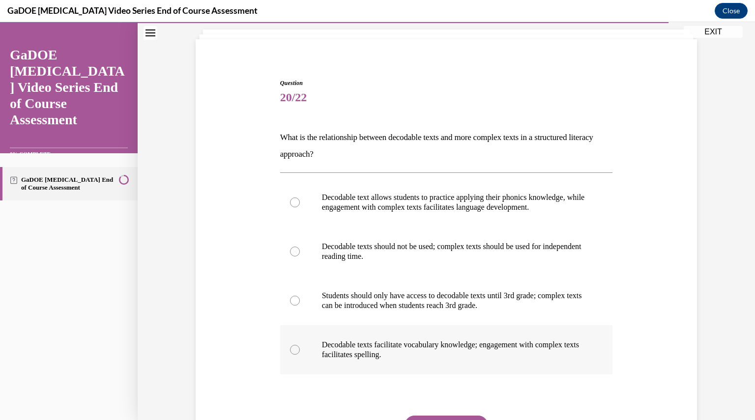
scroll to position [55, 0]
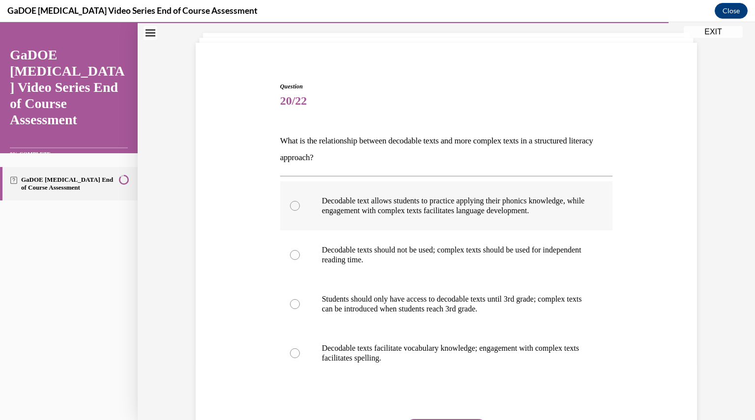
click at [294, 203] on div at bounding box center [295, 206] width 10 height 10
click at [294, 203] on input "Decodable text allows students to practice applying their phonics knowledge, wh…" at bounding box center [295, 206] width 10 height 10
radio input "true"
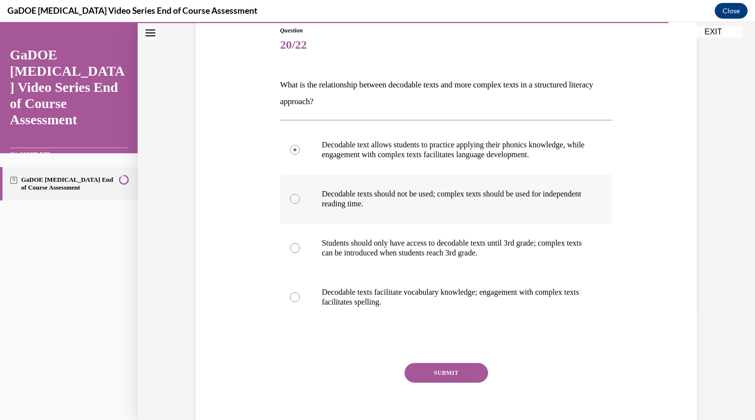
scroll to position [113, 0]
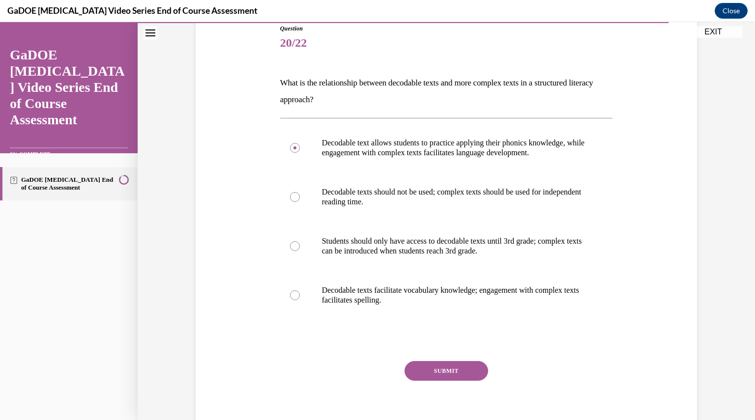
click at [443, 370] on button "SUBMIT" at bounding box center [447, 371] width 84 height 20
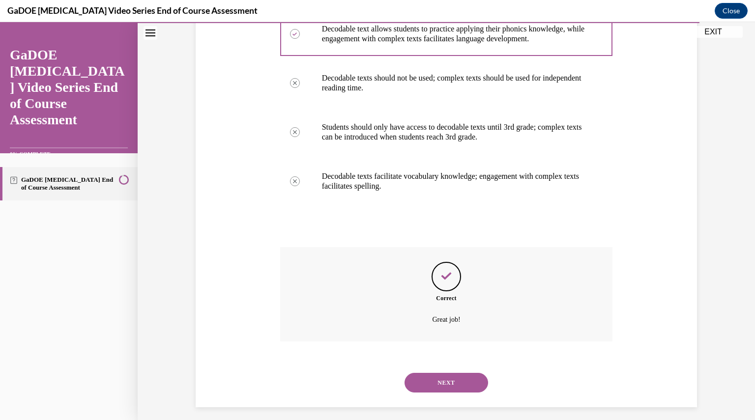
scroll to position [233, 0]
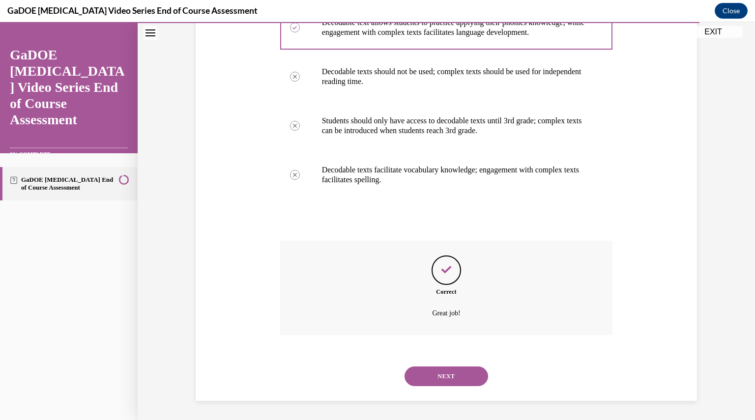
click at [444, 373] on button "NEXT" at bounding box center [447, 377] width 84 height 20
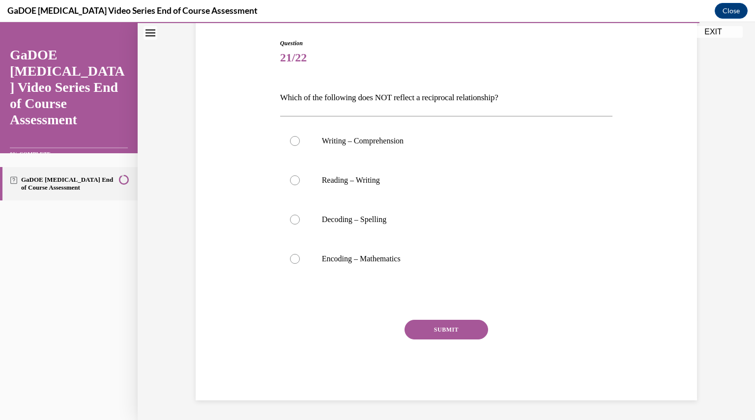
scroll to position [97, 0]
click at [290, 257] on div at bounding box center [295, 260] width 10 height 10
click at [290, 257] on input "Encoding – Mathematics" at bounding box center [295, 260] width 10 height 10
radio input "true"
click at [448, 328] on button "SUBMIT" at bounding box center [447, 331] width 84 height 20
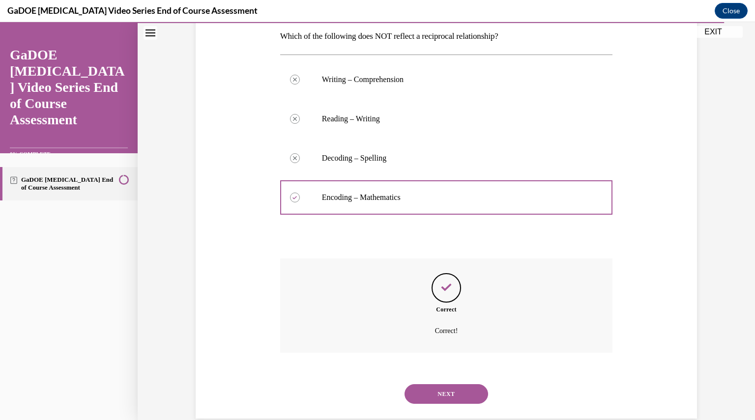
scroll to position [177, 0]
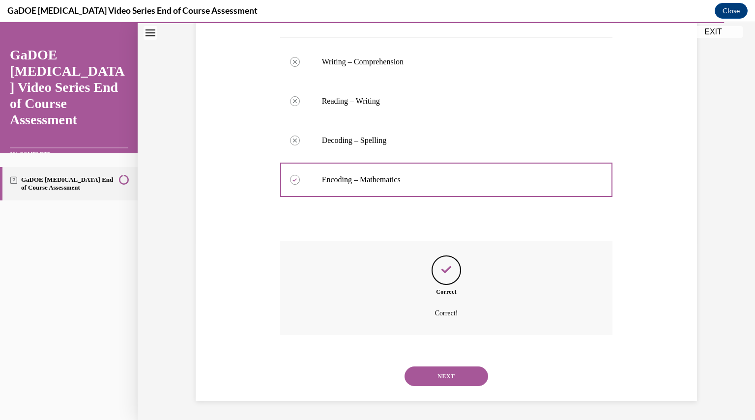
click at [450, 374] on button "NEXT" at bounding box center [447, 377] width 84 height 20
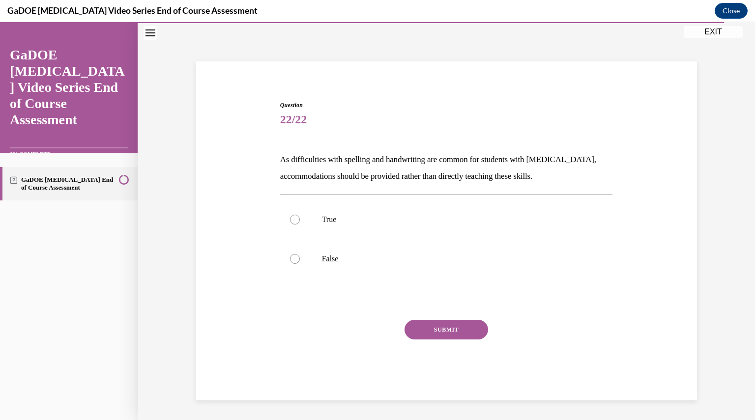
scroll to position [35, 0]
click at [290, 258] on div at bounding box center [295, 260] width 10 height 10
click at [290, 258] on input "False" at bounding box center [295, 260] width 10 height 10
radio input "true"
click at [443, 327] on button "SUBMIT" at bounding box center [447, 331] width 84 height 20
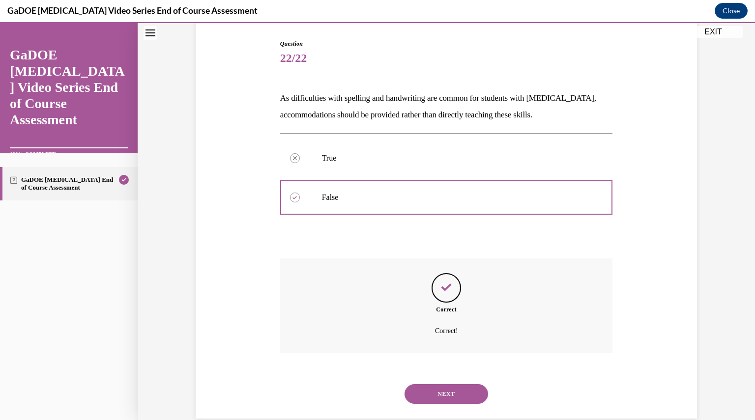
scroll to position [115, 0]
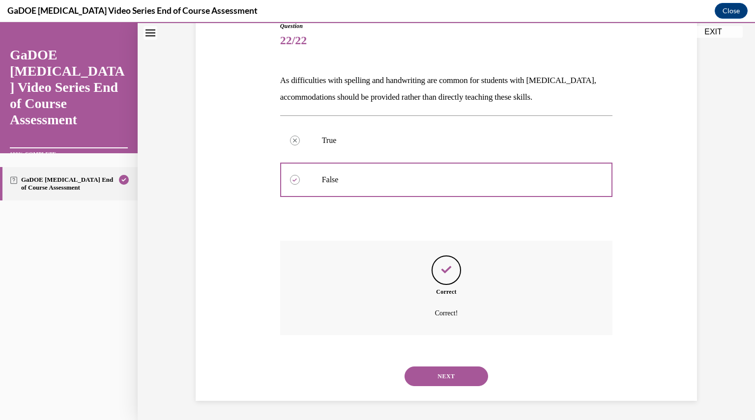
click at [447, 372] on button "NEXT" at bounding box center [447, 377] width 84 height 20
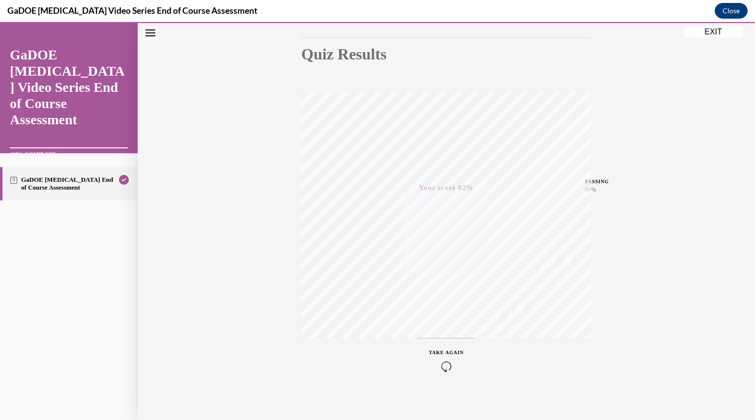
scroll to position [105, 0]
click at [447, 372] on button "TAKE AGAIN" at bounding box center [446, 354] width 59 height 44
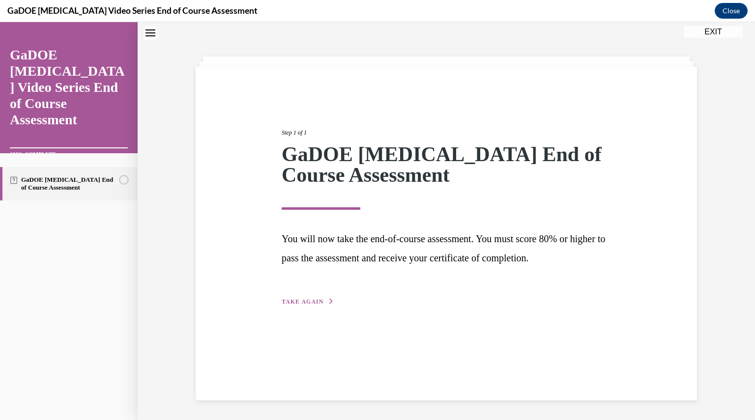
click at [526, 298] on div "Step 1 of 1 GaDOE [MEDICAL_DATA] End of Course Assessment You will now take the…" at bounding box center [446, 207] width 344 height 202
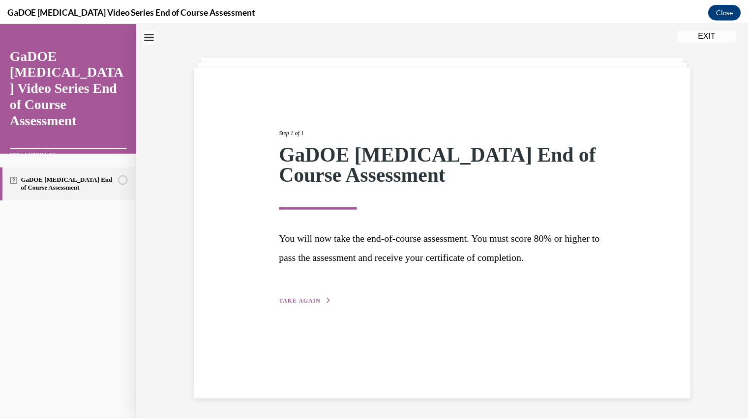
scroll to position [23, 0]
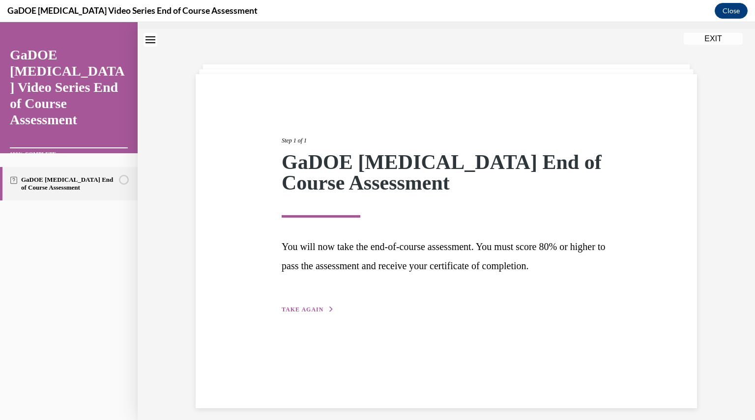
click at [709, 35] on button "EXIT" at bounding box center [713, 39] width 59 height 12
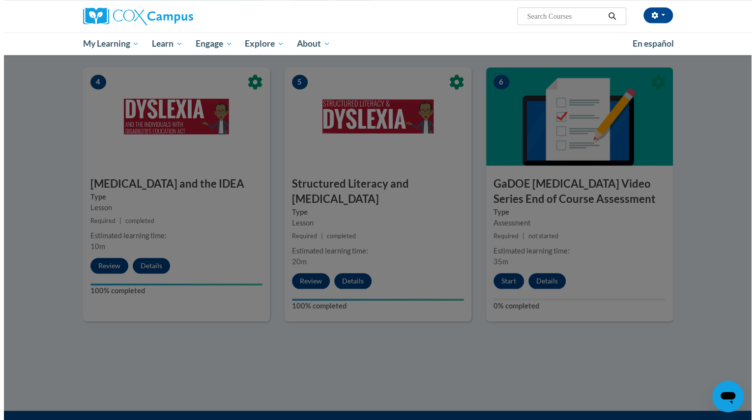
scroll to position [475, 0]
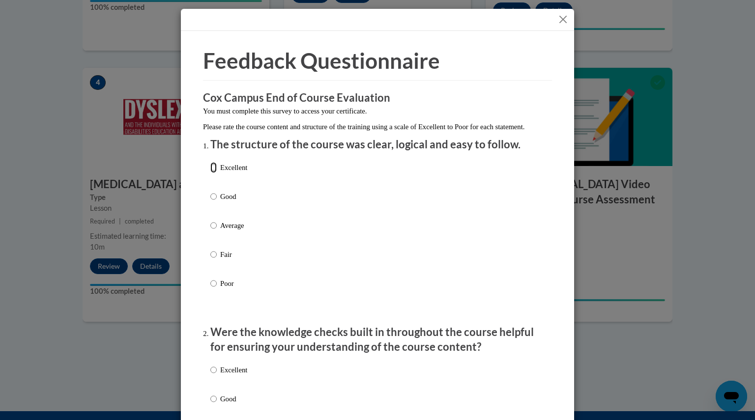
click at [210, 173] on input "Excellent" at bounding box center [213, 167] width 6 height 11
radio input "true"
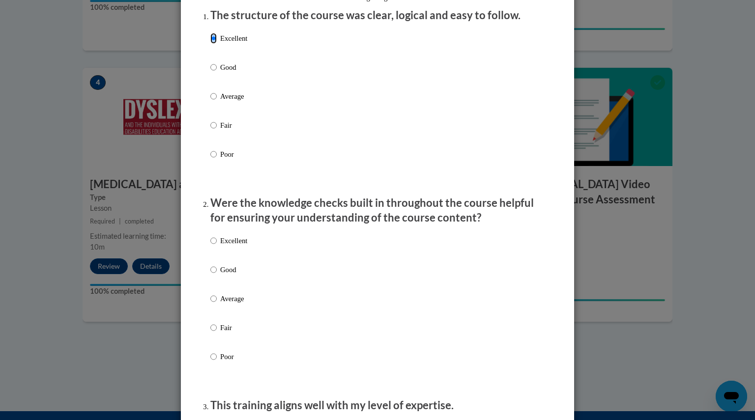
scroll to position [130, 0]
click at [210, 273] on div "Excellent Good Average Fair Poor" at bounding box center [228, 306] width 37 height 152
click at [210, 274] on input "Good" at bounding box center [213, 269] width 6 height 11
radio input "true"
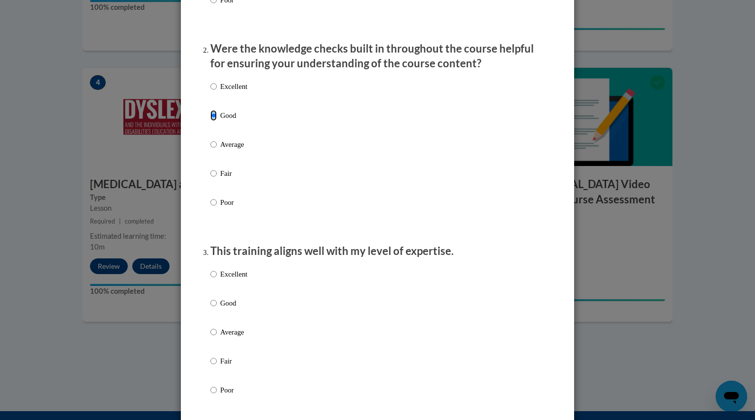
scroll to position [327, 0]
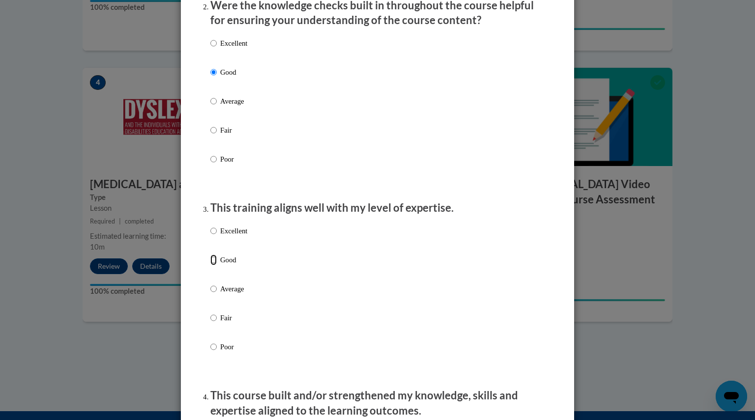
click at [212, 265] on input "Good" at bounding box center [213, 260] width 6 height 11
radio input "true"
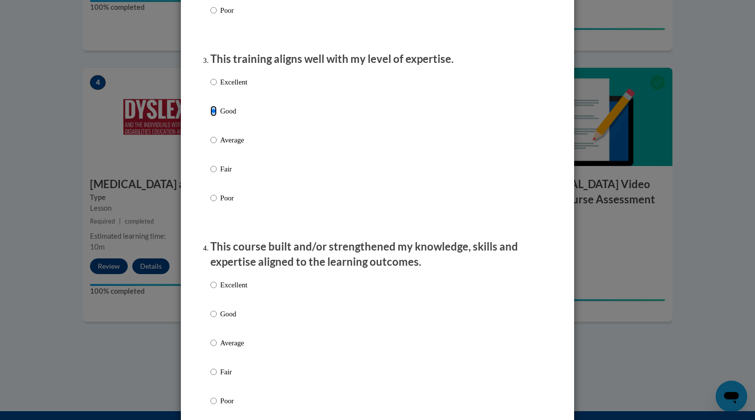
scroll to position [518, 0]
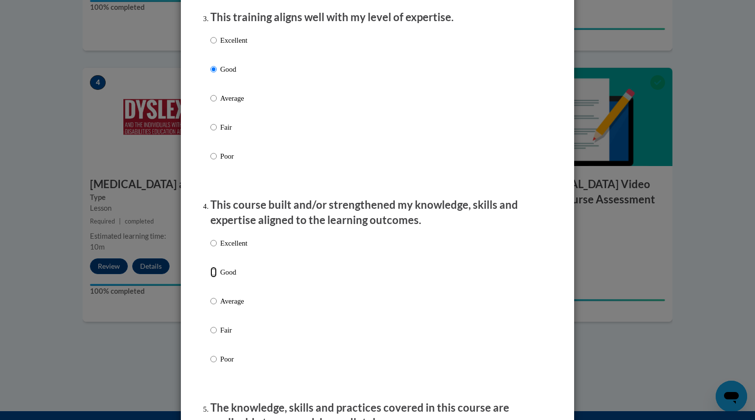
click at [210, 278] on input "Good" at bounding box center [213, 272] width 6 height 11
radio input "true"
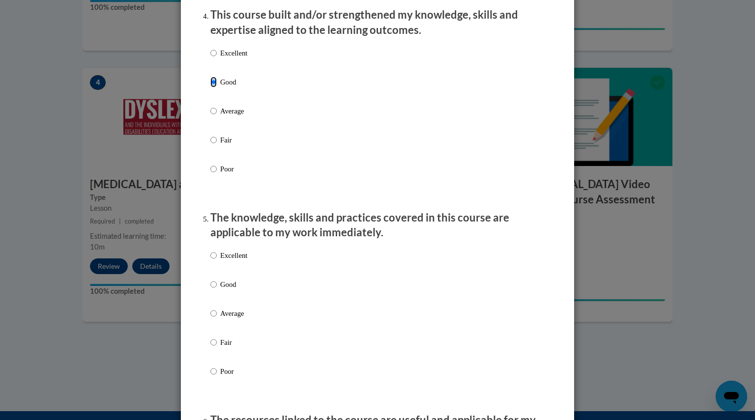
scroll to position [709, 0]
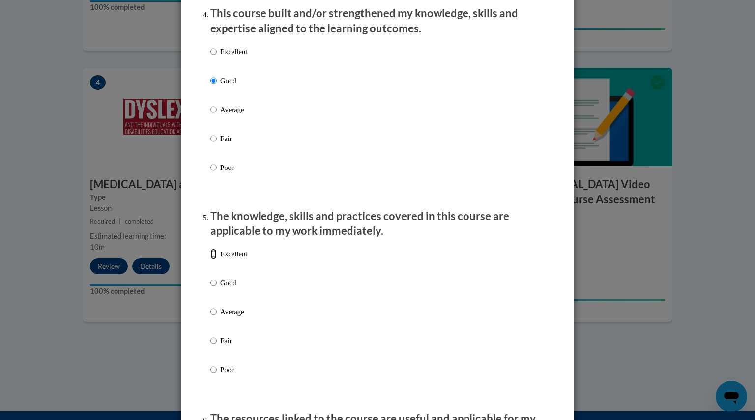
click at [210, 260] on input "Excellent" at bounding box center [213, 254] width 6 height 11
radio input "true"
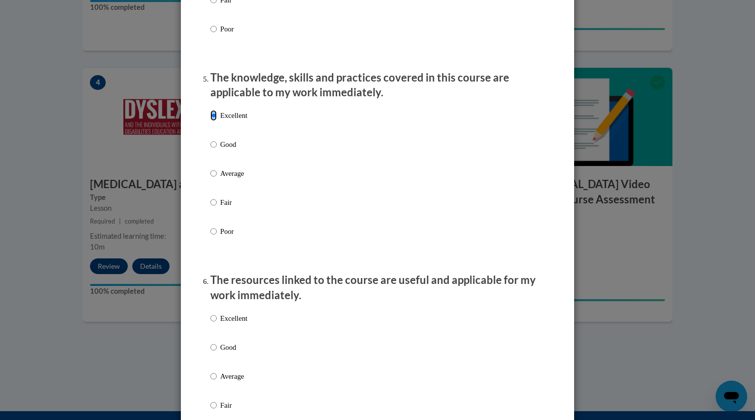
scroll to position [860, 0]
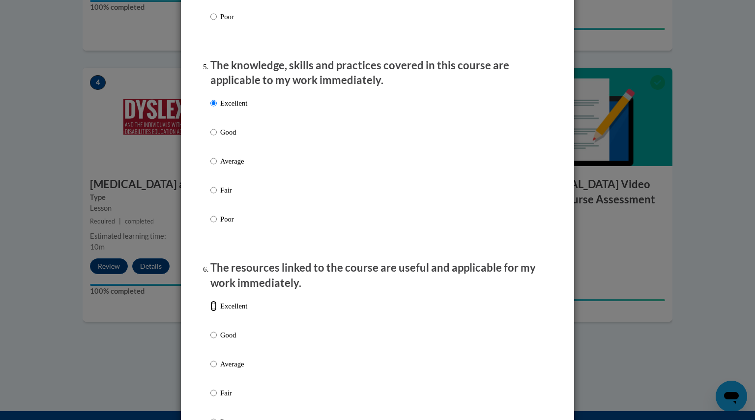
click at [210, 312] on input "Excellent" at bounding box center [213, 306] width 6 height 11
radio input "true"
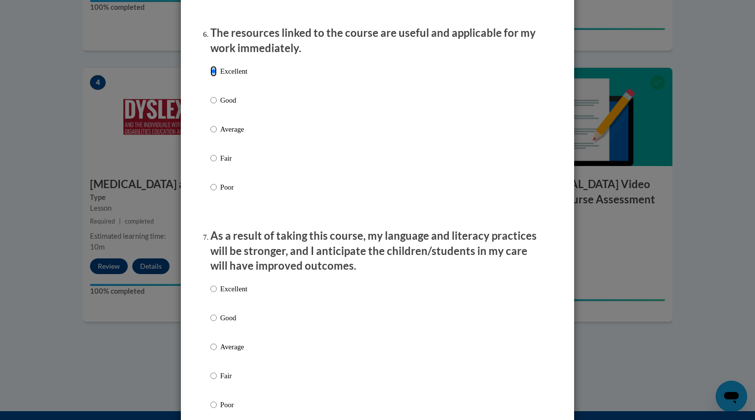
scroll to position [1096, 0]
click at [210, 294] on input "Excellent" at bounding box center [213, 288] width 6 height 11
radio input "true"
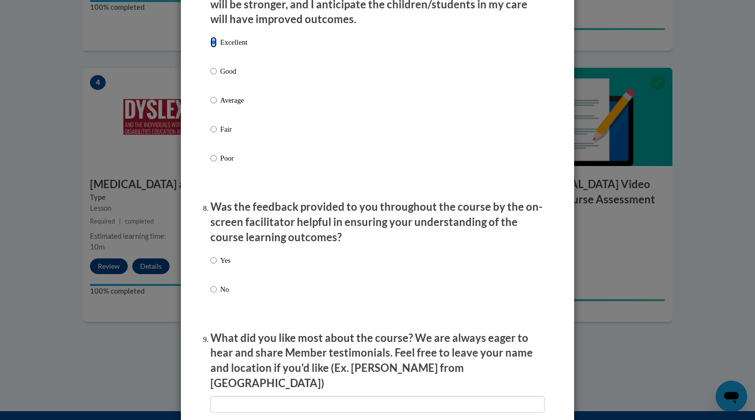
scroll to position [1343, 0]
click at [210, 265] on input "Yes" at bounding box center [213, 260] width 6 height 11
radio input "true"
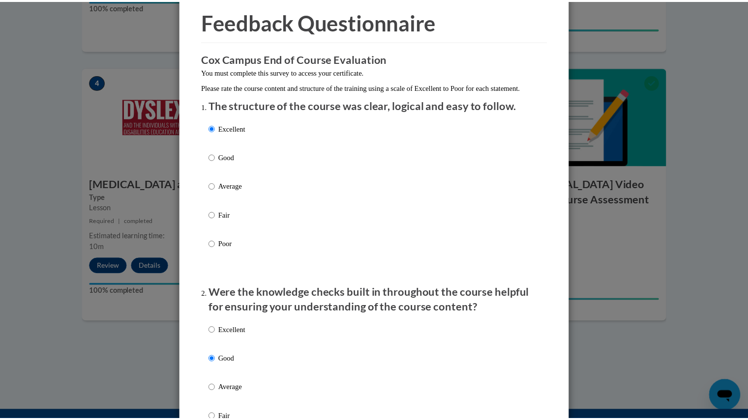
scroll to position [0, 0]
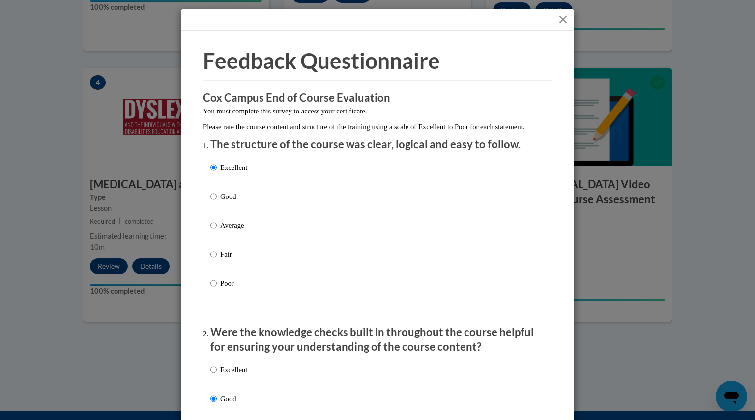
click at [560, 16] on button "Close" at bounding box center [563, 19] width 12 height 12
